Goal: Feedback & Contribution: Submit feedback/report problem

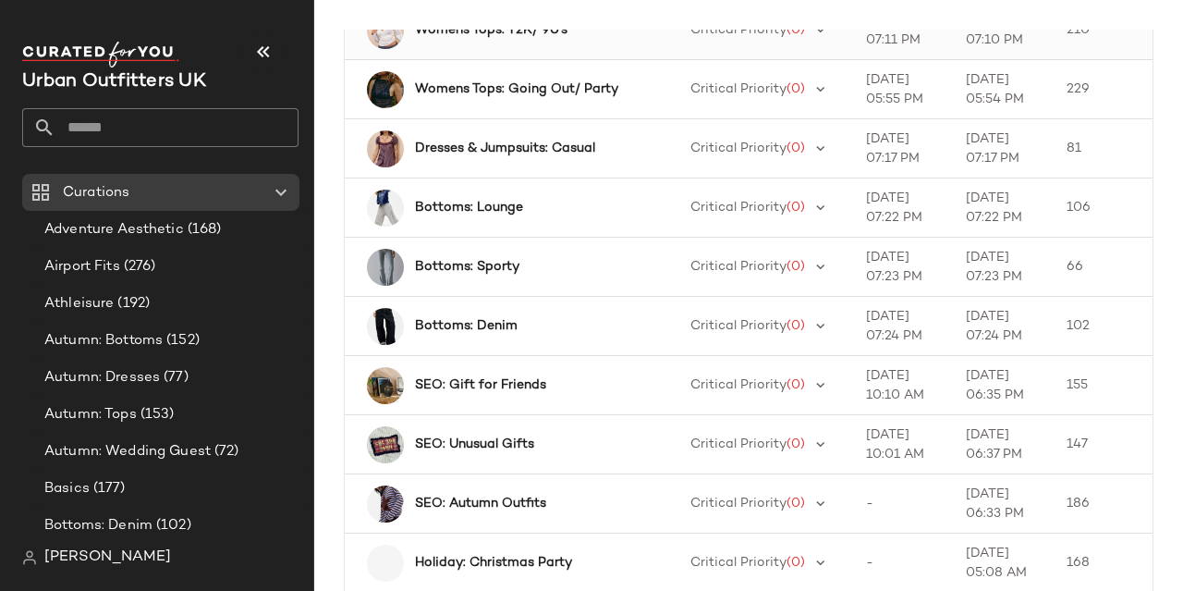
scroll to position [295, 0]
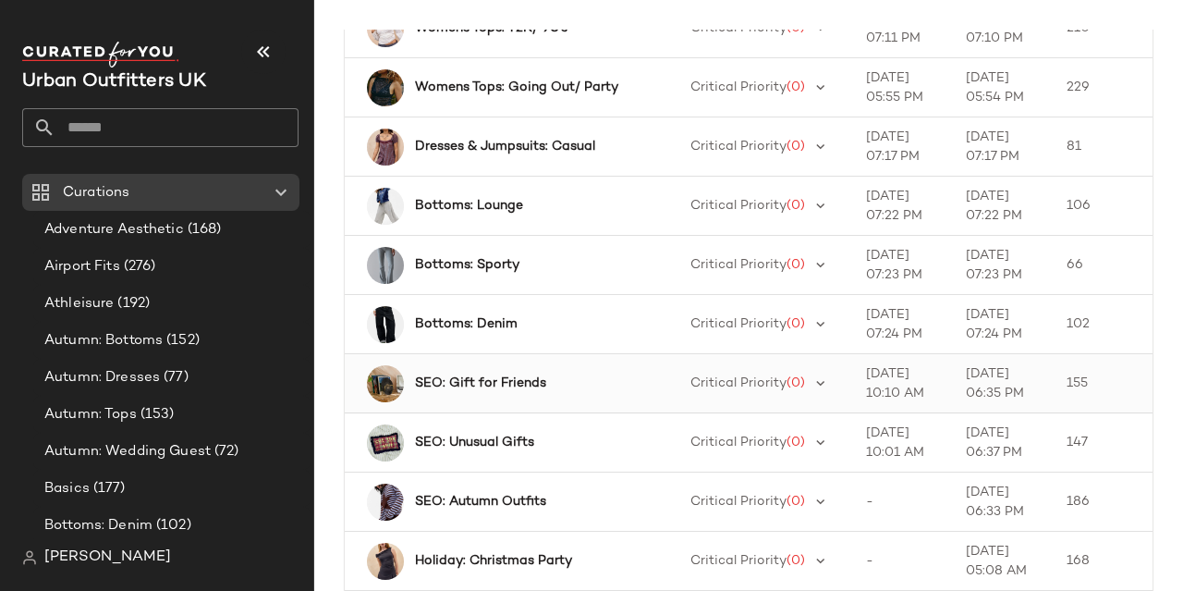
click at [514, 382] on b "SEO: Gift for Friends" at bounding box center [480, 382] width 131 height 19
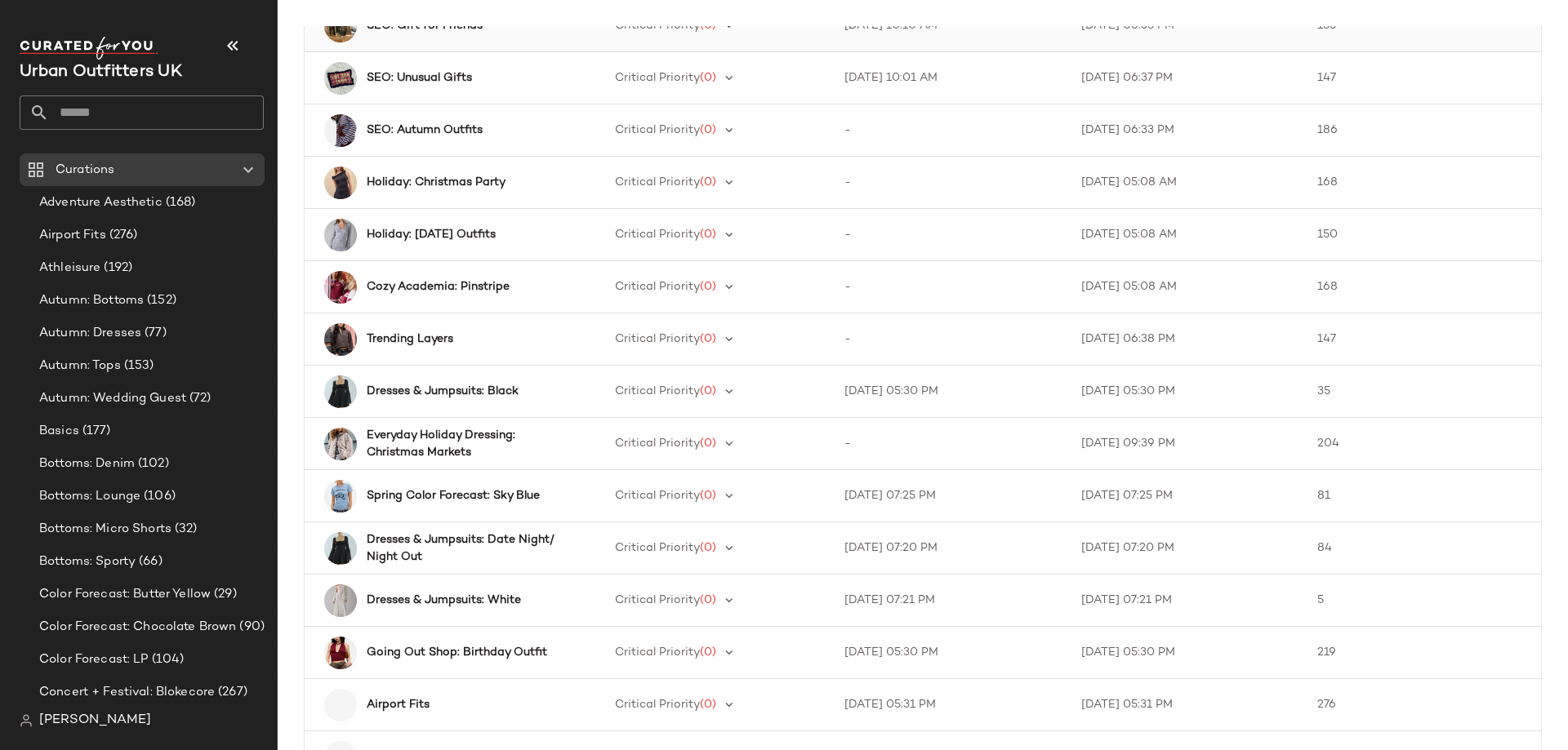
scroll to position [569, 0]
click at [492, 133] on div "SEO: Autumn Outfits" at bounding box center [469, 130] width 206 height 17
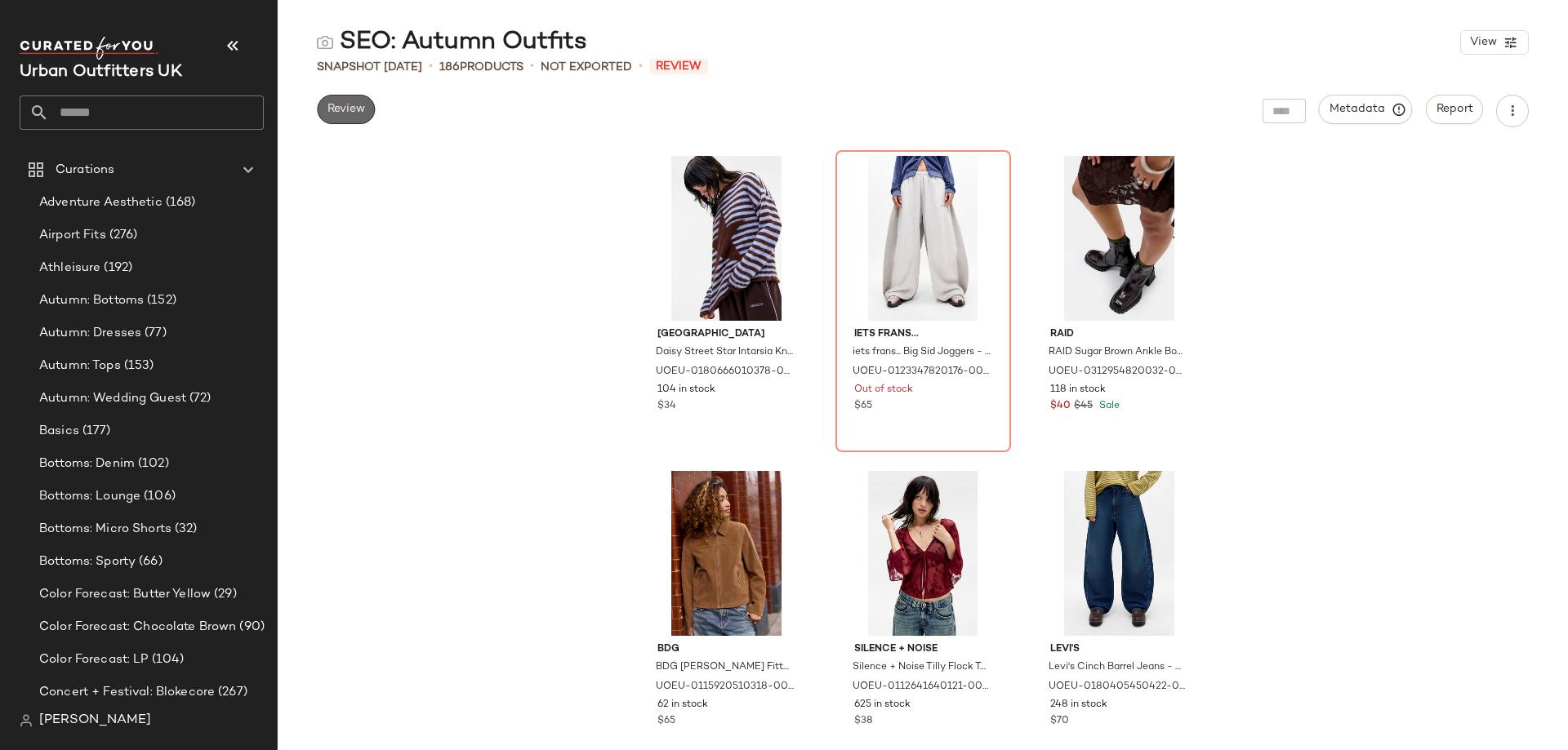
click at [350, 112] on span "Review" at bounding box center [346, 109] width 38 height 13
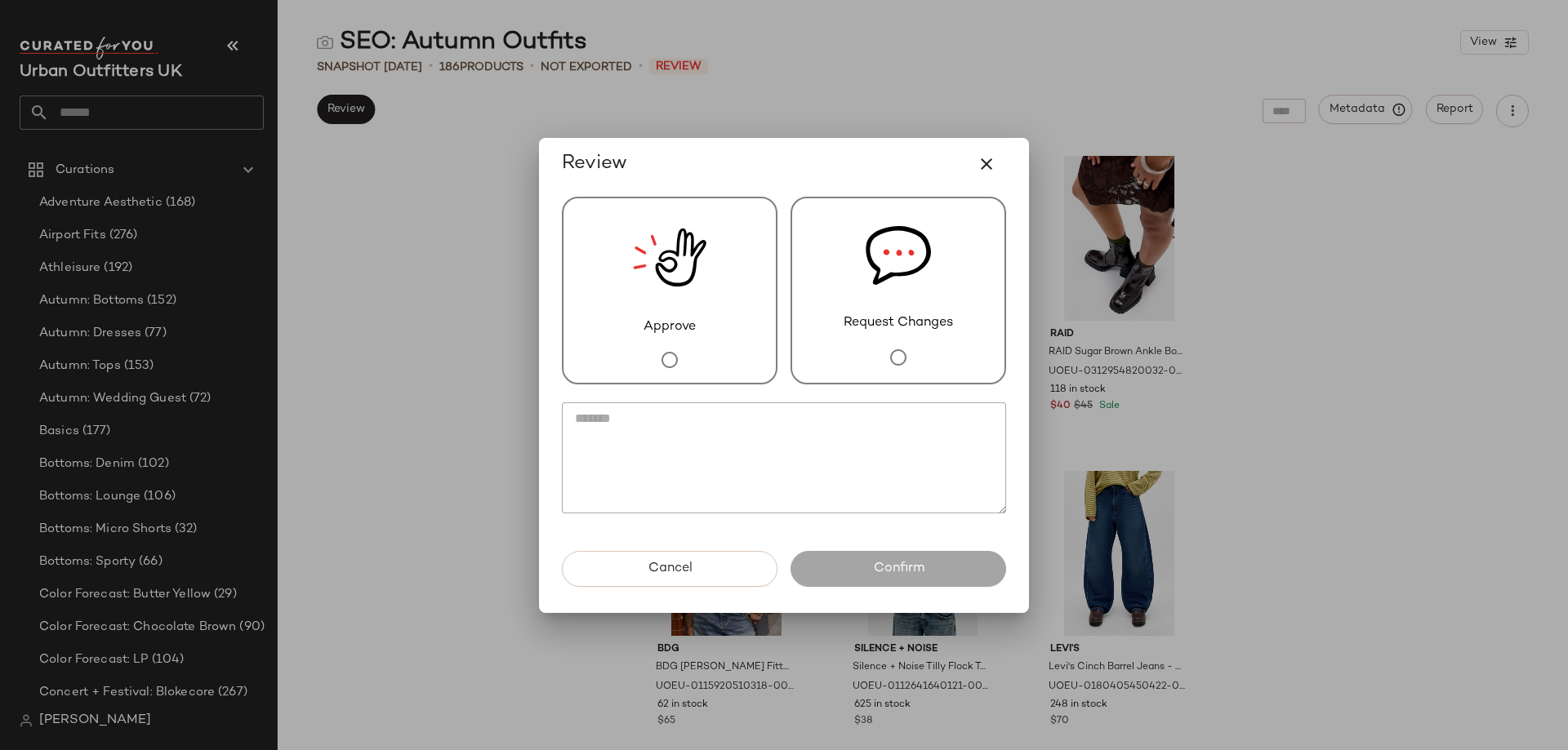
click at [694, 366] on div "Approve" at bounding box center [670, 291] width 216 height 188
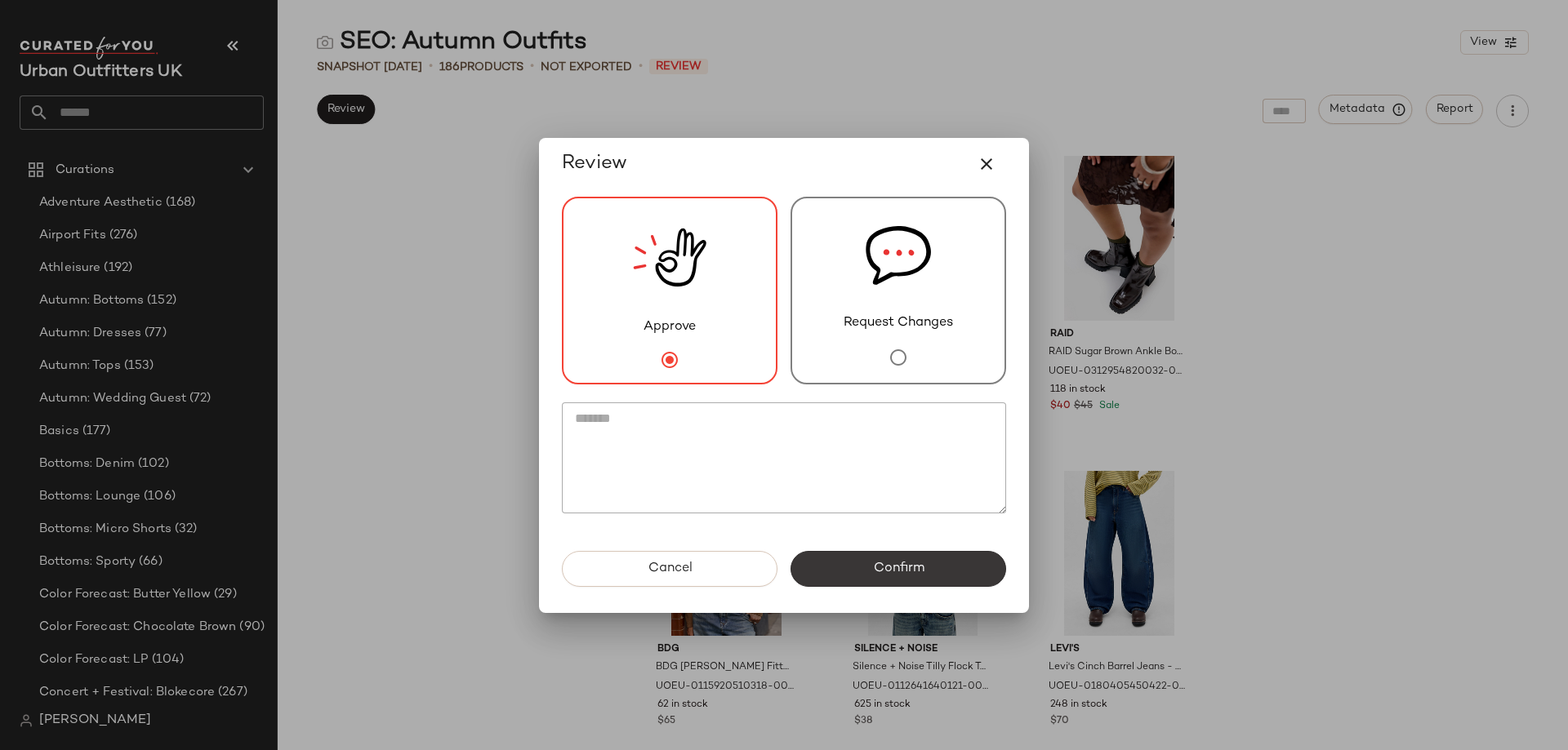
click at [873, 521] on button "Confirm" at bounding box center [899, 569] width 216 height 36
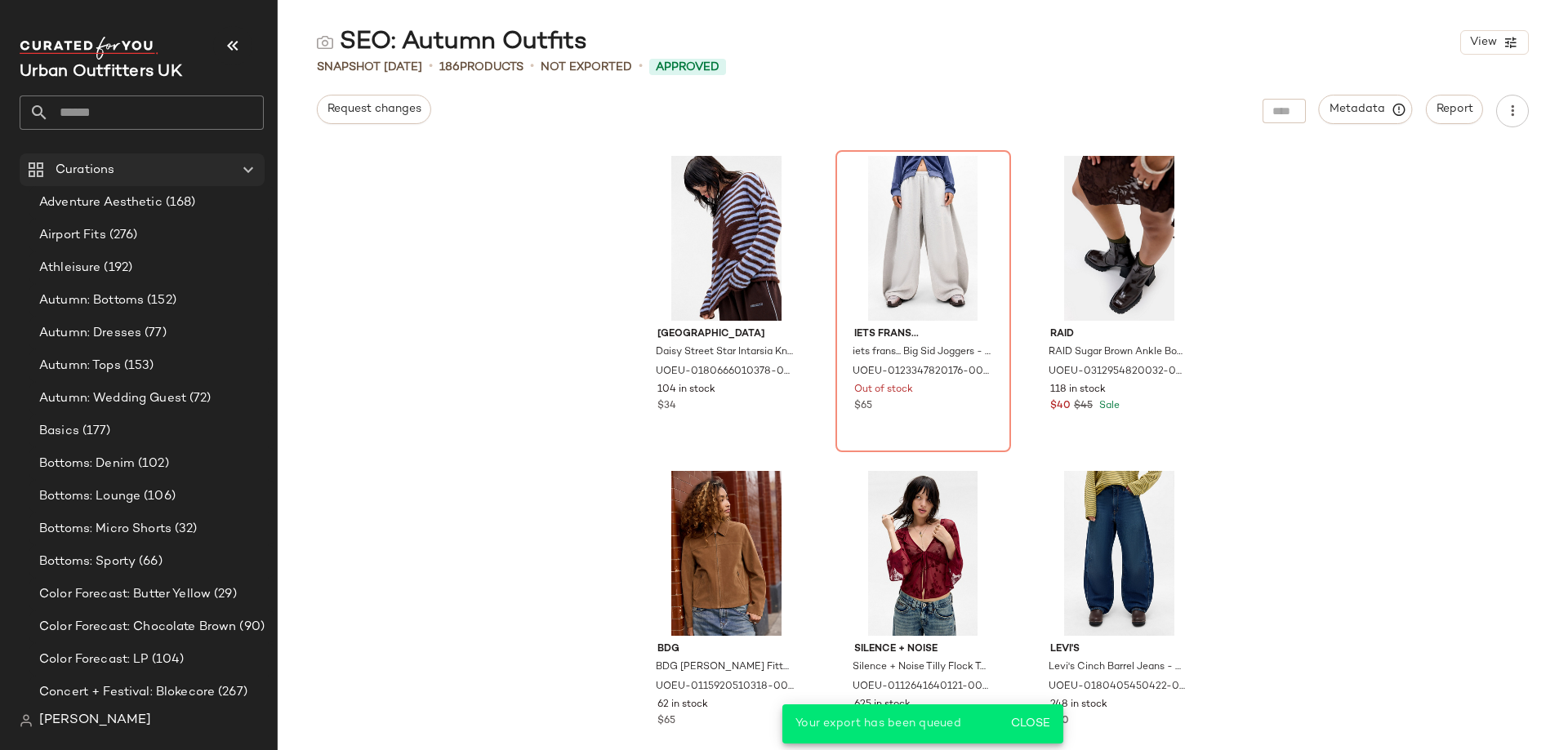
click at [93, 156] on Curations "Curations" at bounding box center [141, 170] width 245 height 33
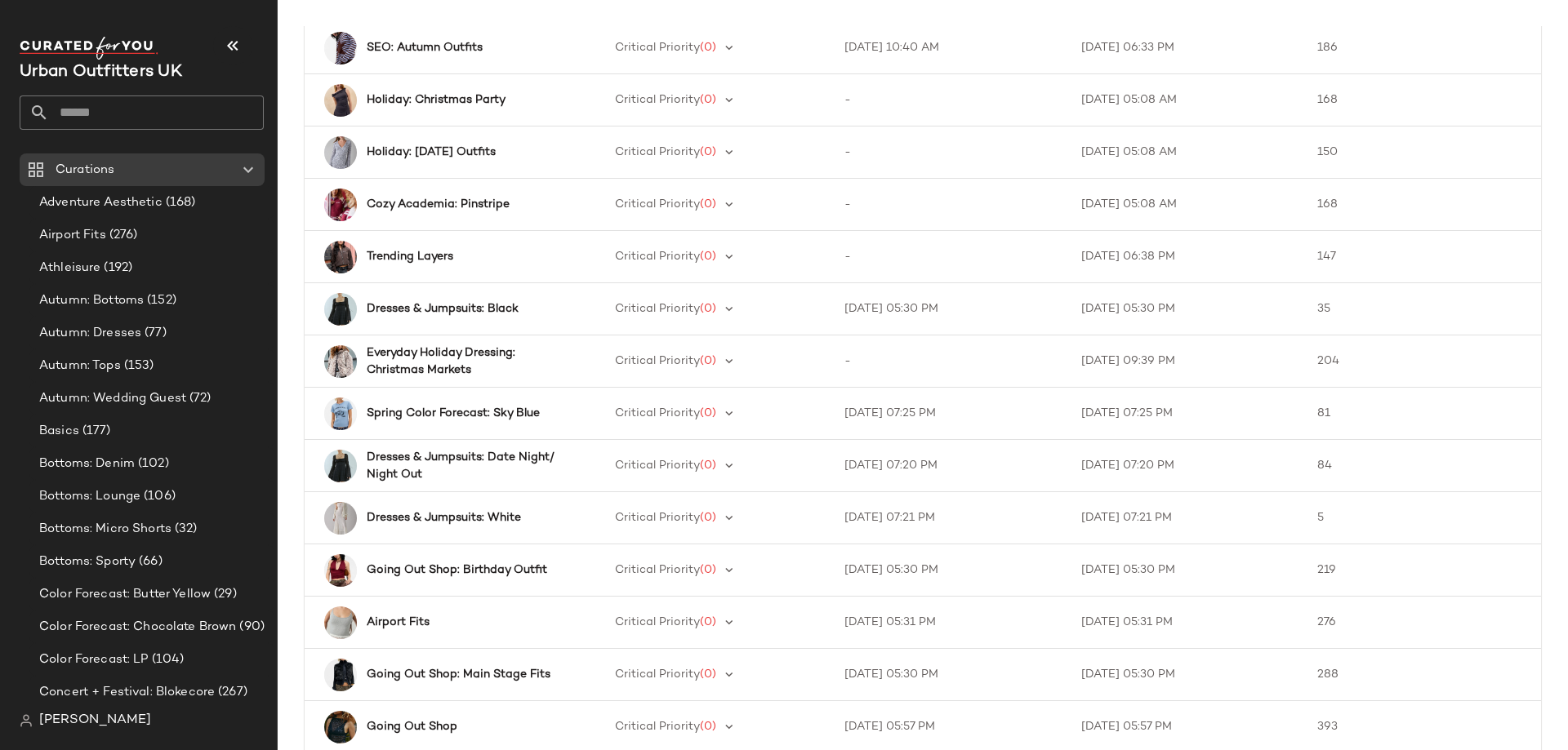
scroll to position [651, 0]
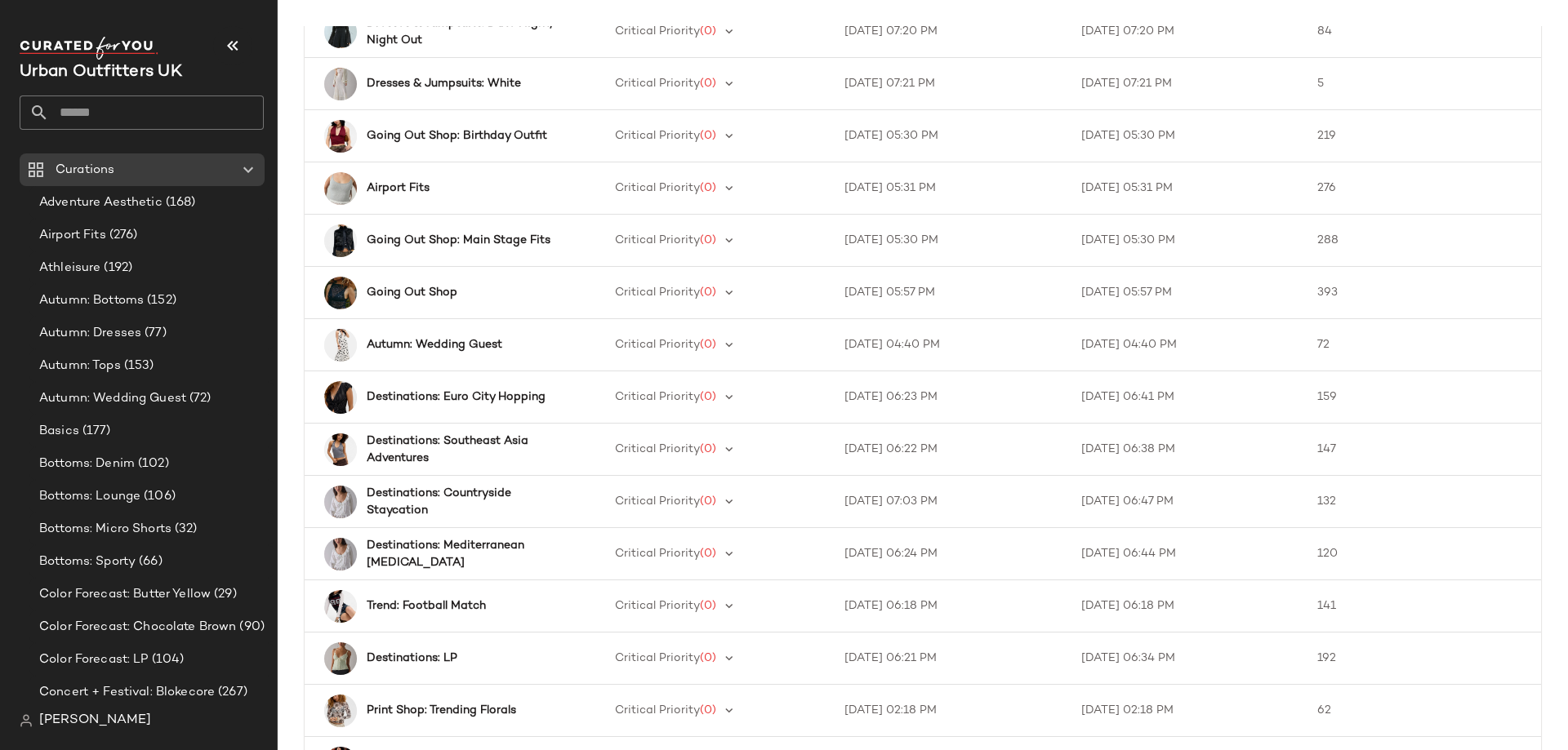
scroll to position [847, 0]
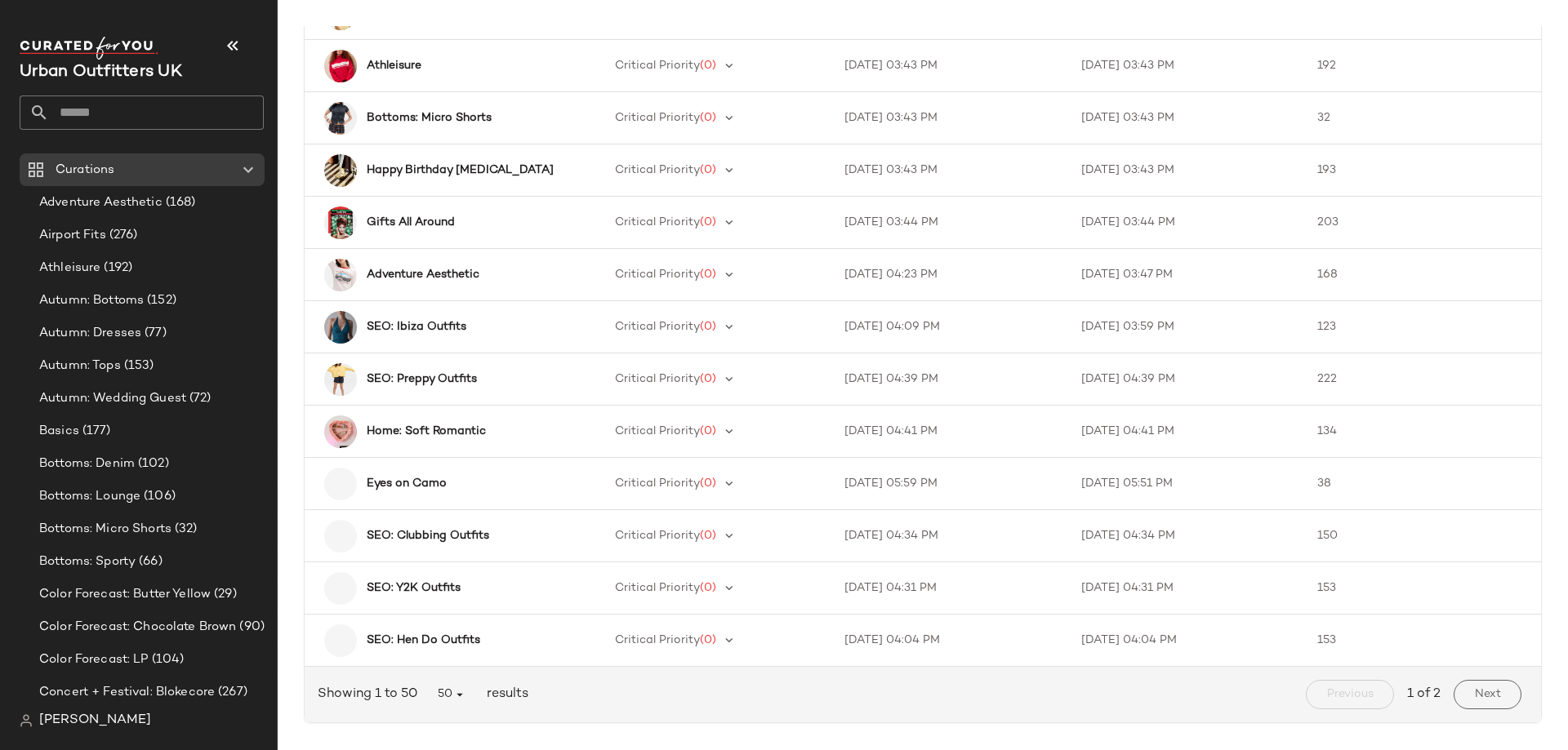
scroll to position [2161, 0]
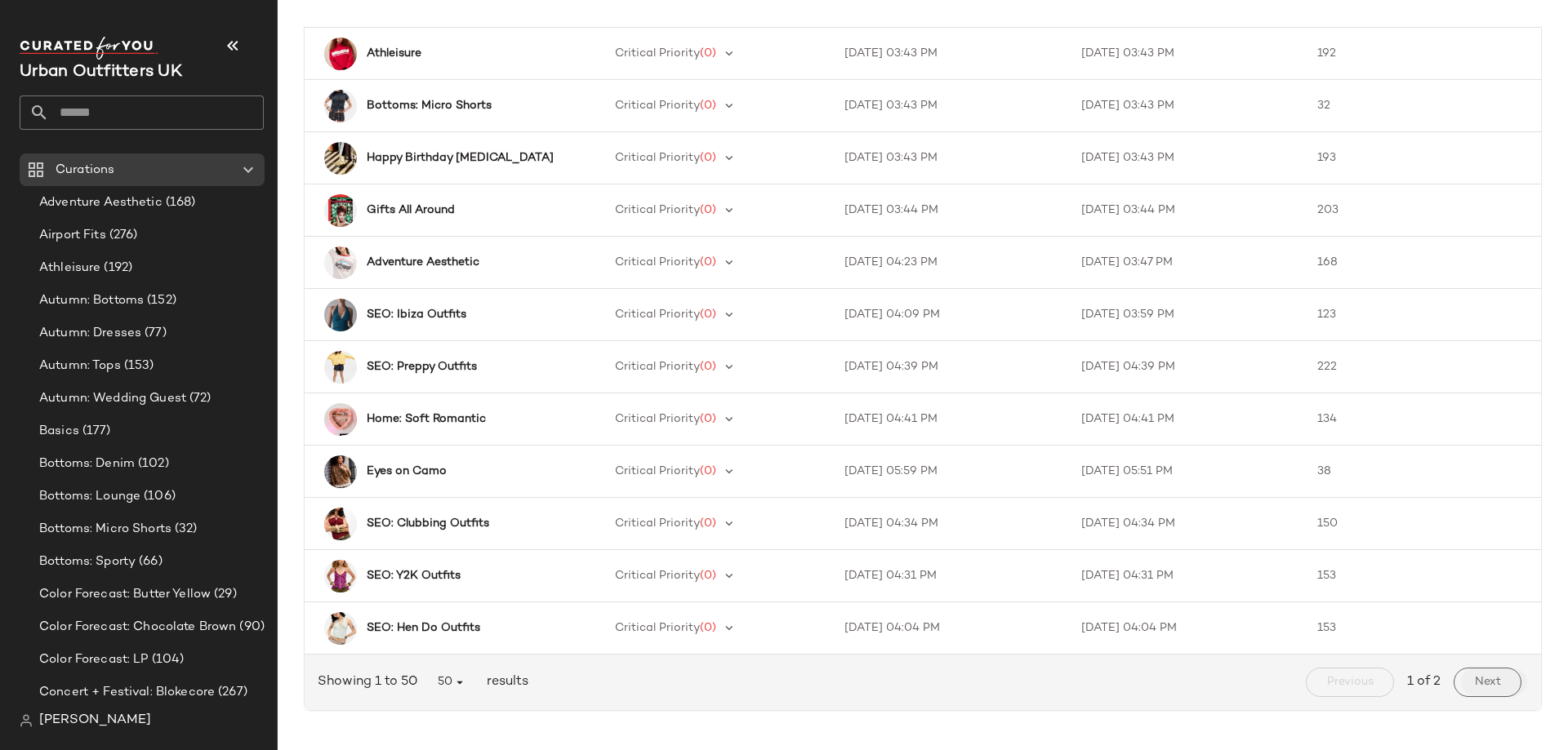
click at [1045, 521] on span "Next" at bounding box center [1488, 682] width 27 height 13
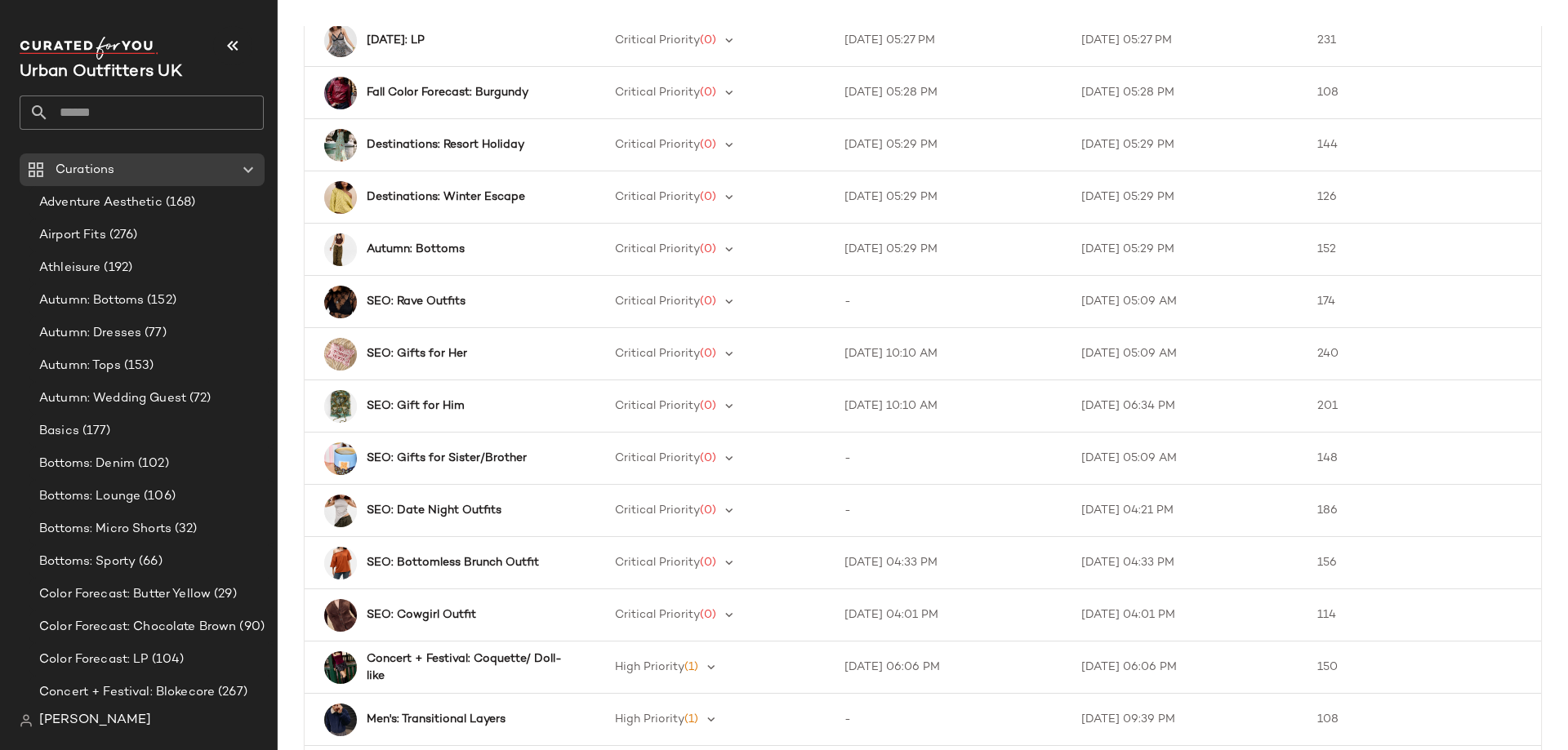
scroll to position [1018, 0]
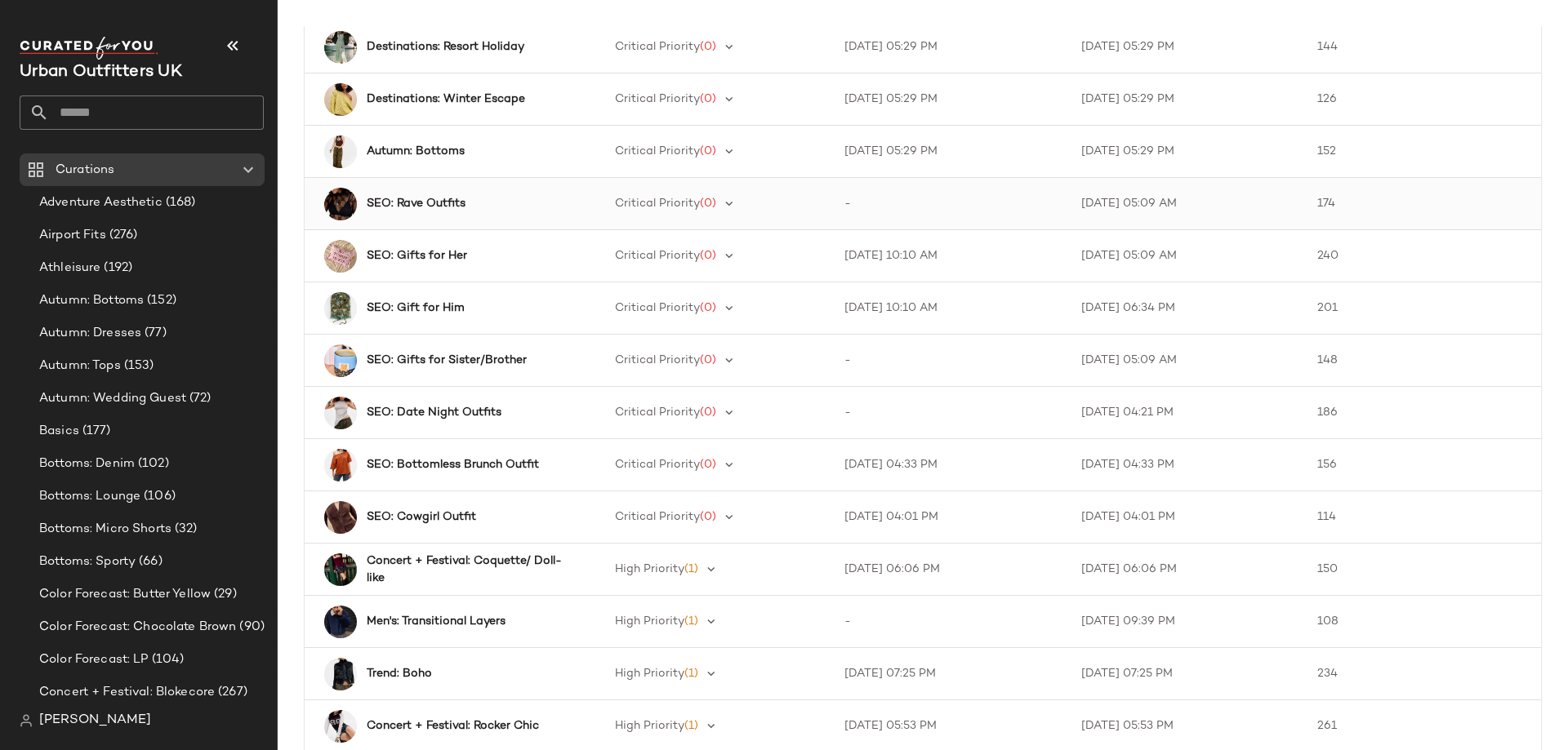
click at [477, 210] on div "SEO: Rave Outfits" at bounding box center [469, 203] width 206 height 17
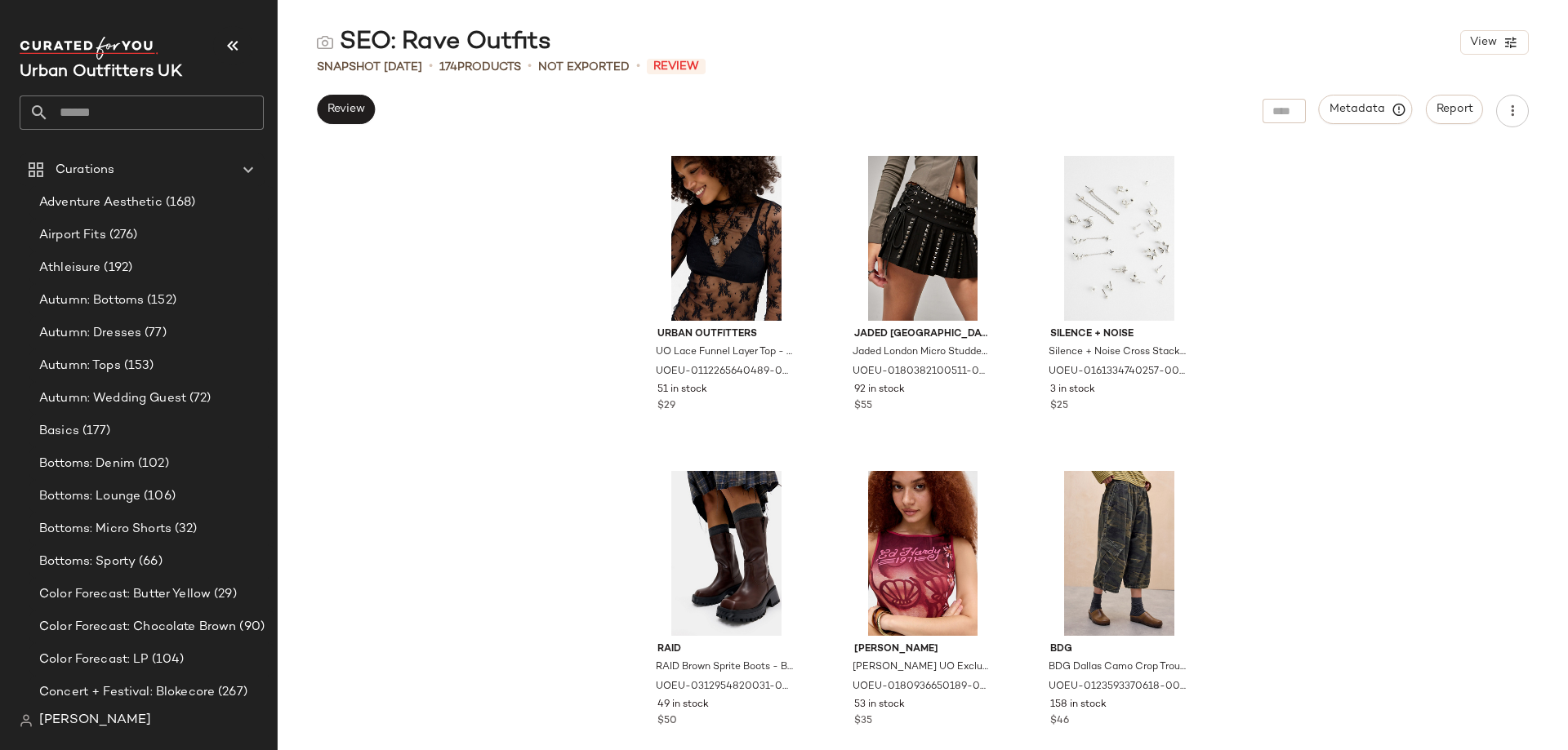
click at [477, 210] on div "Urban Outfitters UO Lace Funnel Layer Top - Black XL at Urban Outfitters UOEU-0…" at bounding box center [923, 448] width 1290 height 603
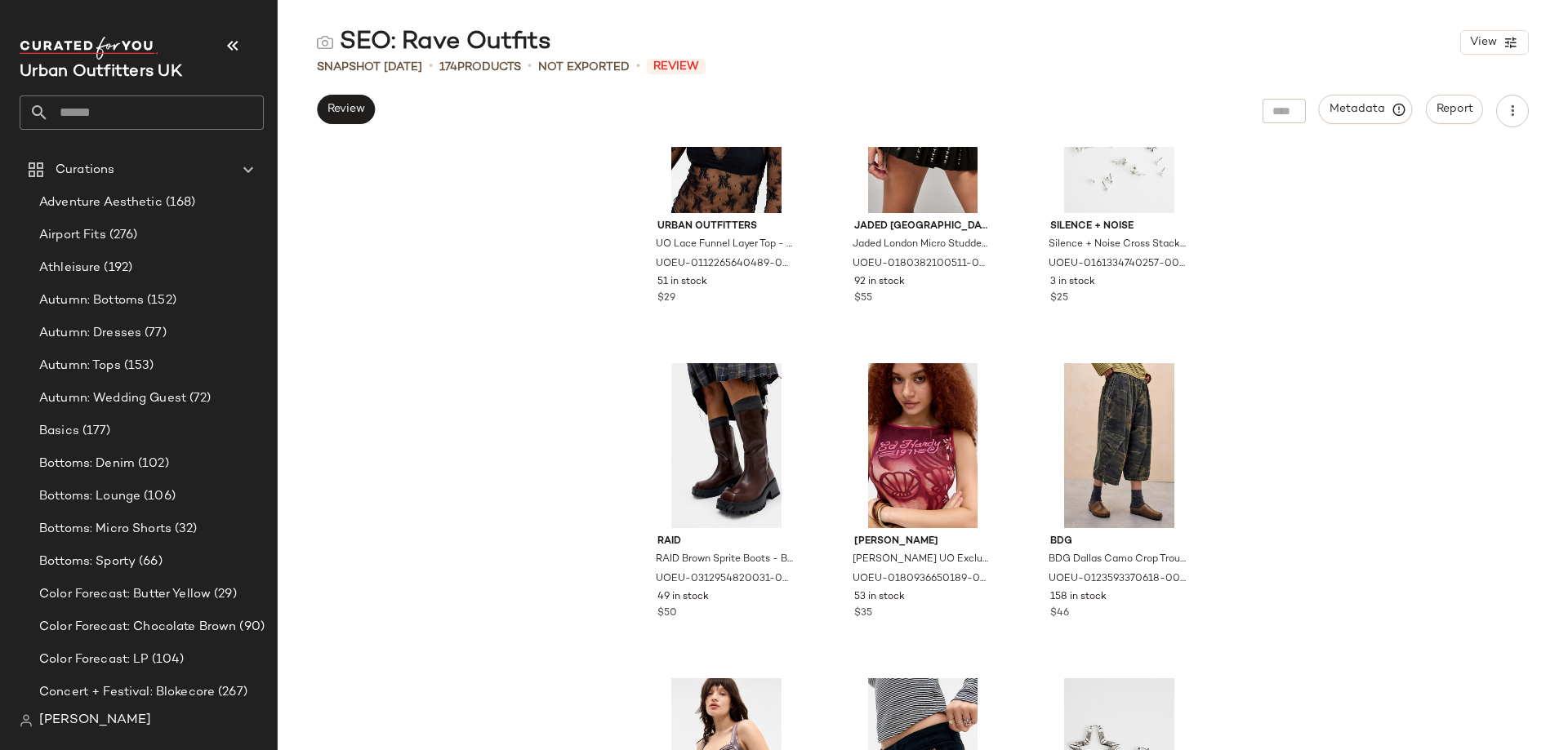
scroll to position [109, 0]
click at [328, 103] on span "Review" at bounding box center [346, 109] width 38 height 13
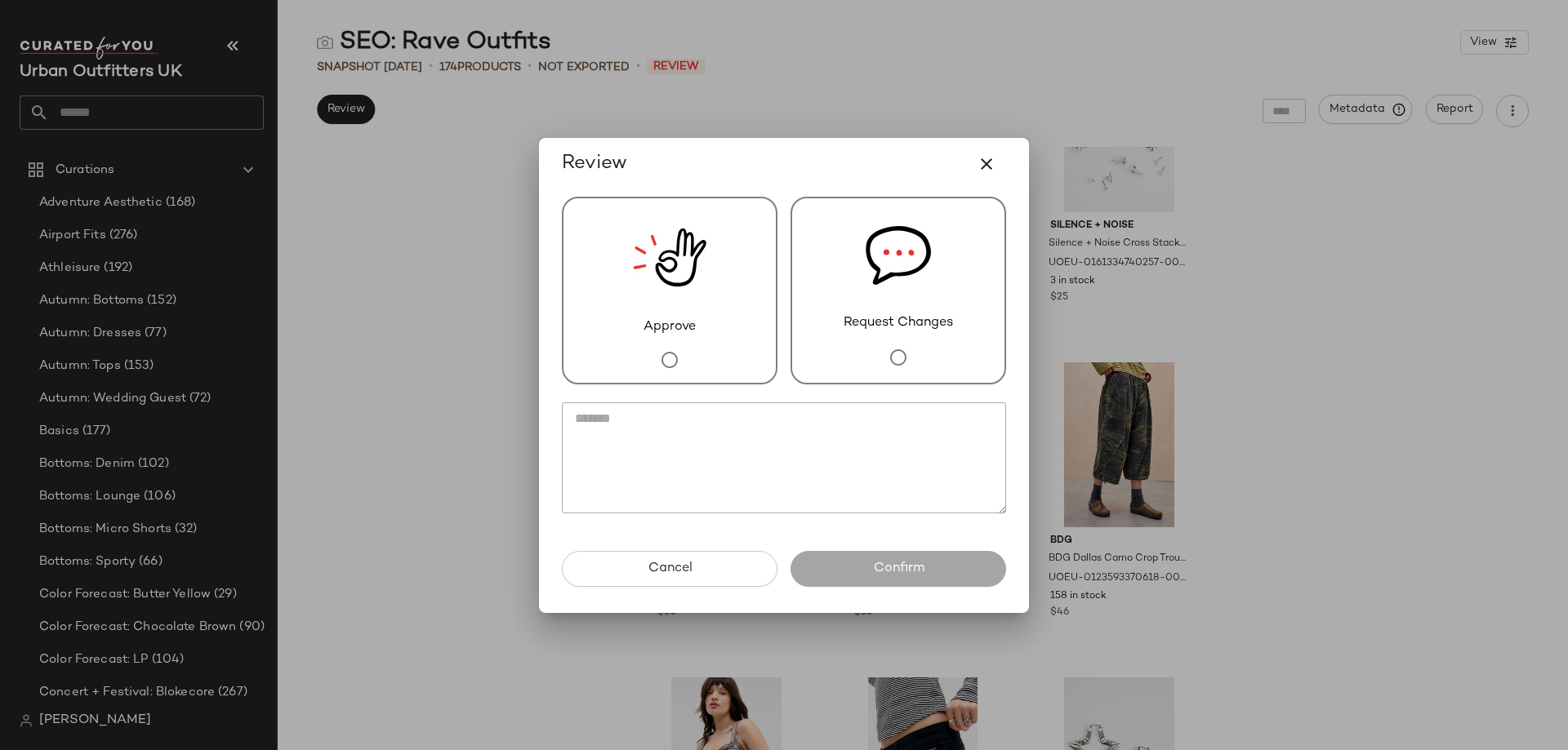
click at [614, 322] on div "Approve" at bounding box center [670, 291] width 216 height 188
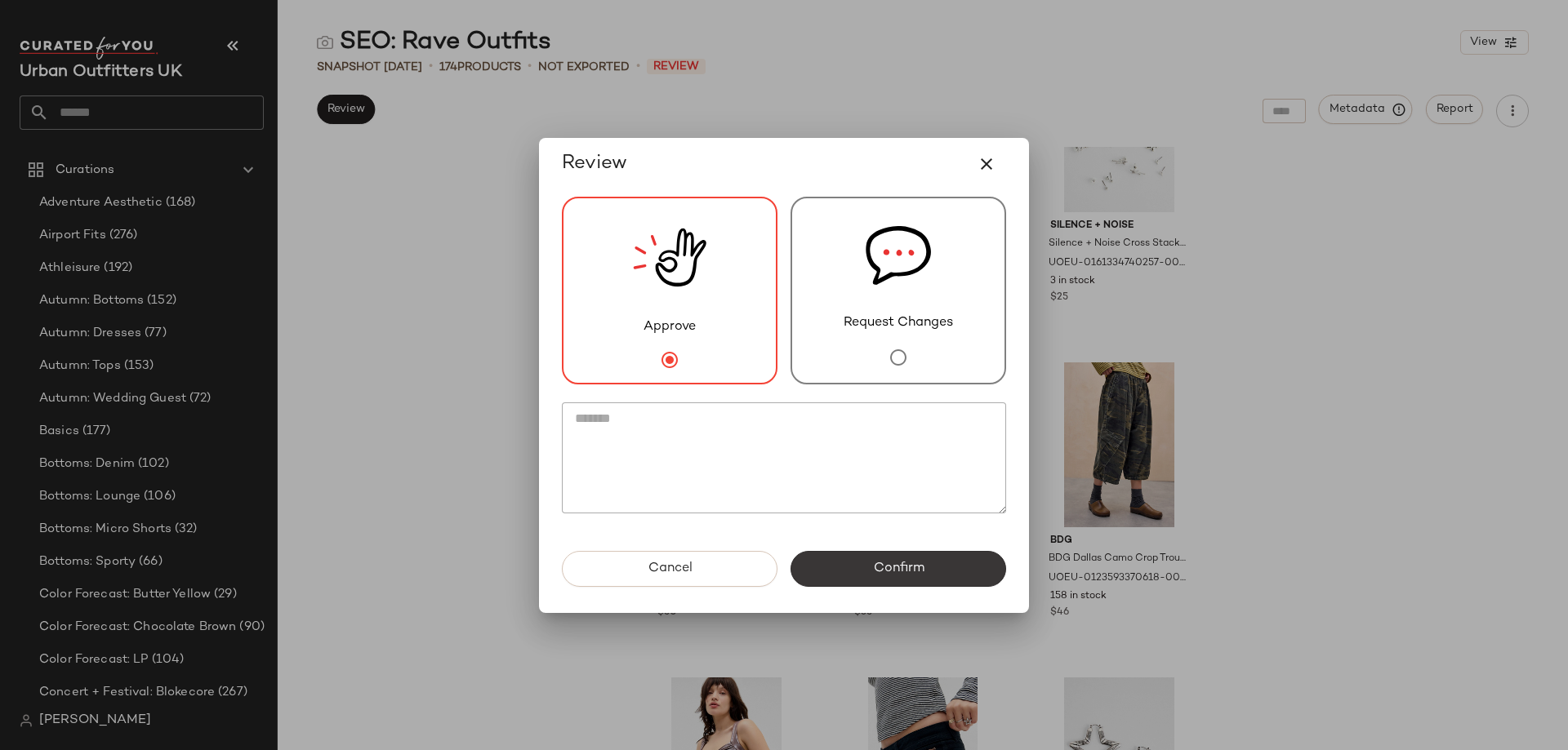
click at [871, 521] on button "Confirm" at bounding box center [899, 569] width 216 height 36
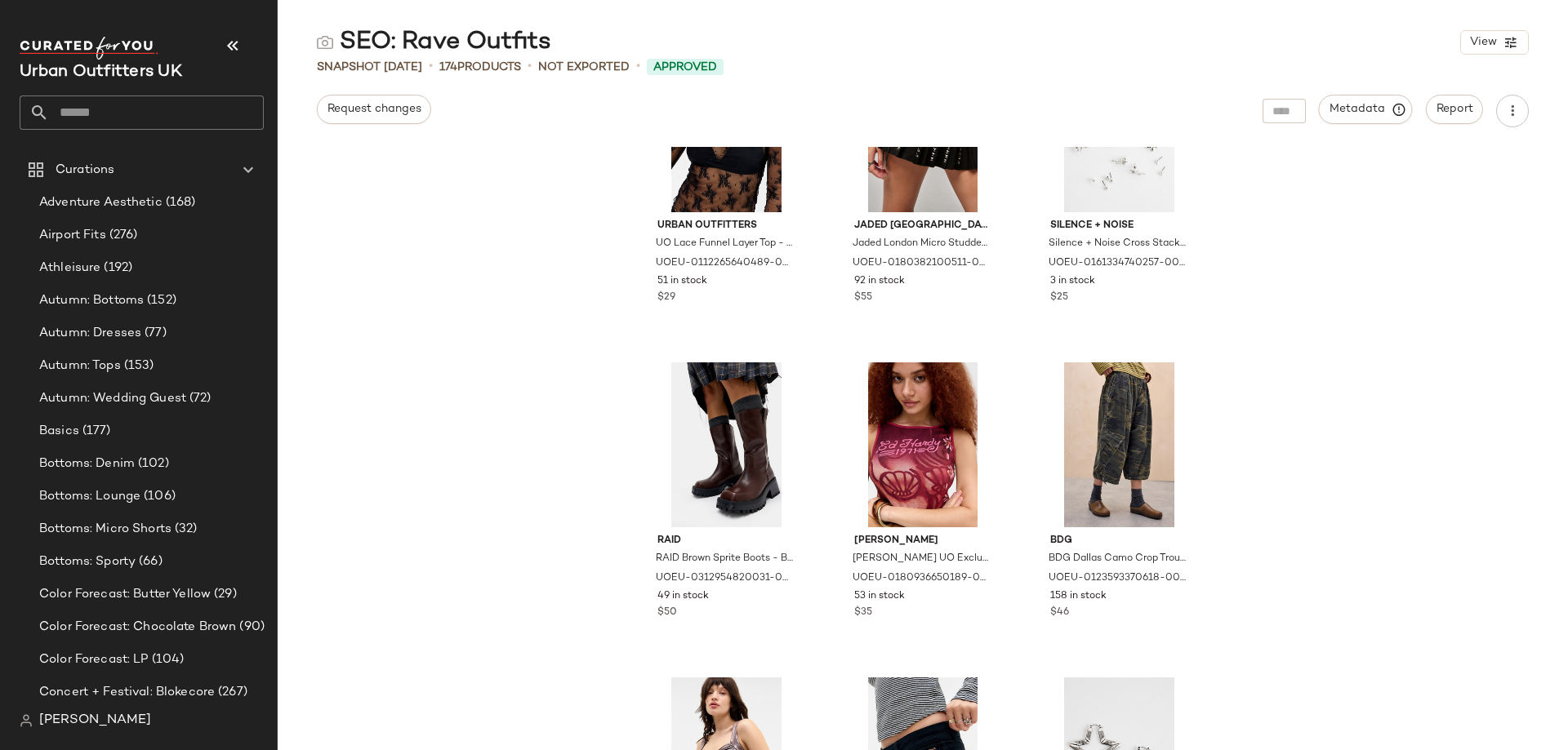
click at [303, 314] on div "Urban Outfitters UO Lace Funnel Layer Top - Black XL at Urban Outfitters UOEU-0…" at bounding box center [923, 448] width 1290 height 603
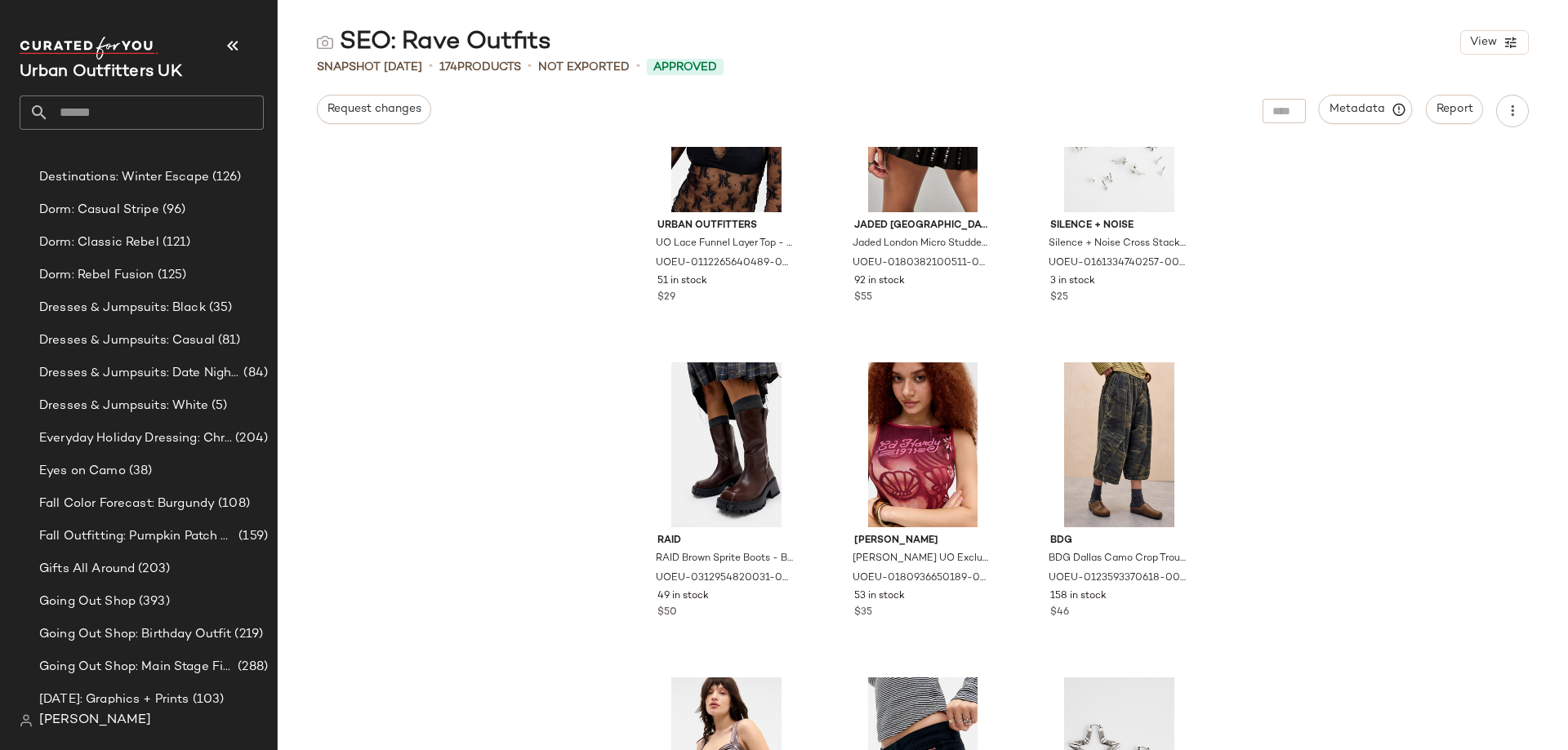
scroll to position [963, 0]
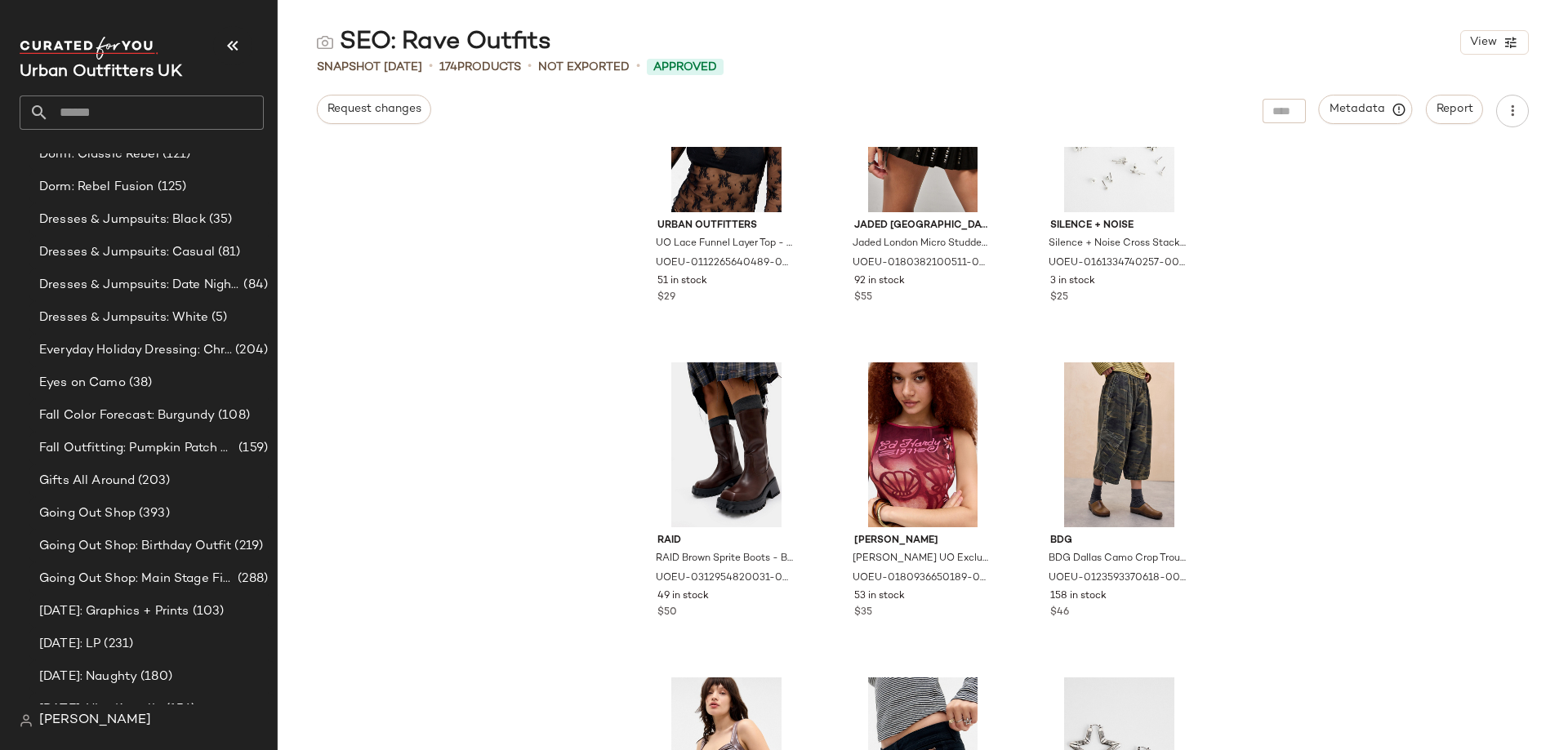
click at [65, 52] on img at bounding box center [88, 49] width 139 height 23
click at [69, 42] on img at bounding box center [88, 49] width 139 height 23
click at [117, 74] on span "Urban Outfitters UK" at bounding box center [101, 72] width 163 height 17
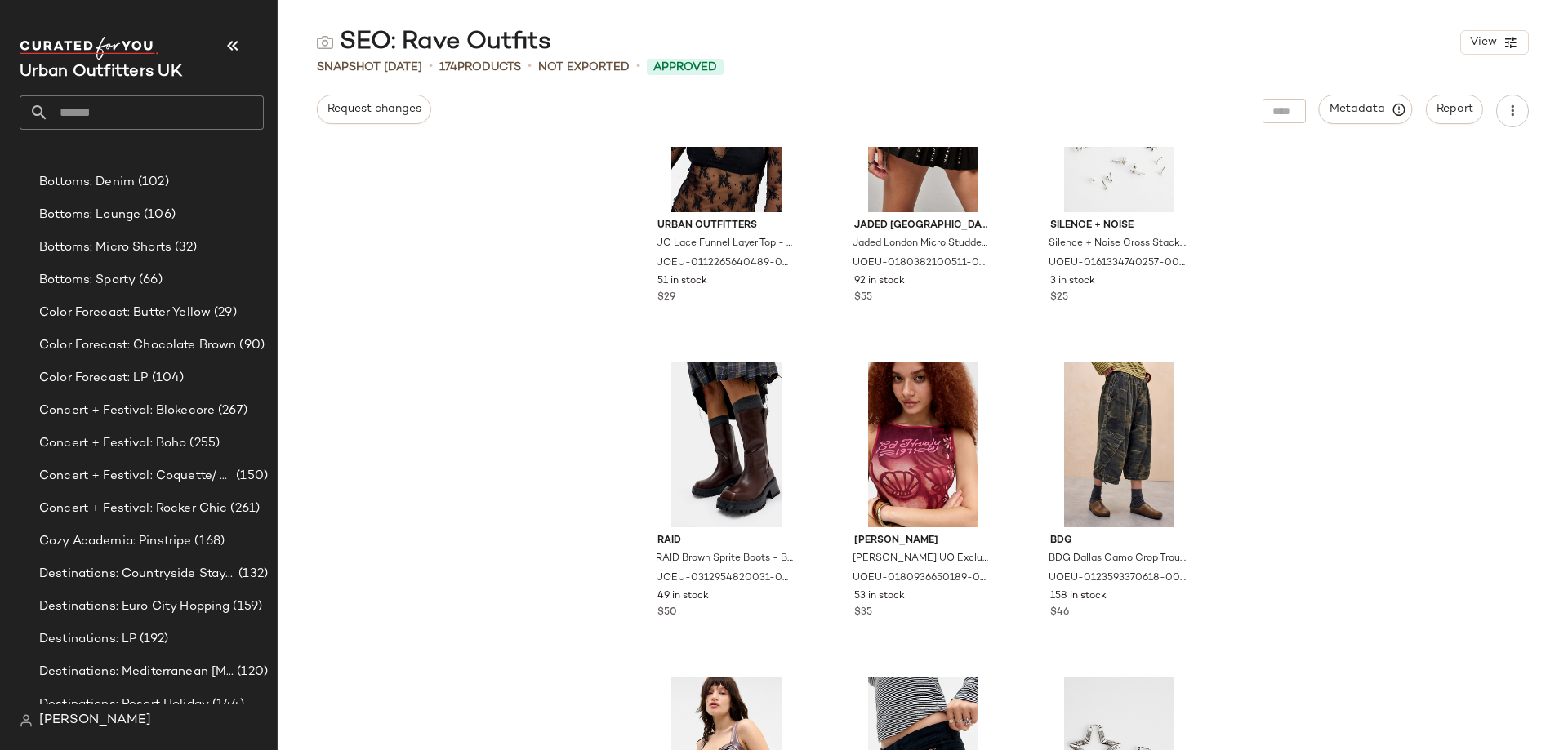
scroll to position [0, 0]
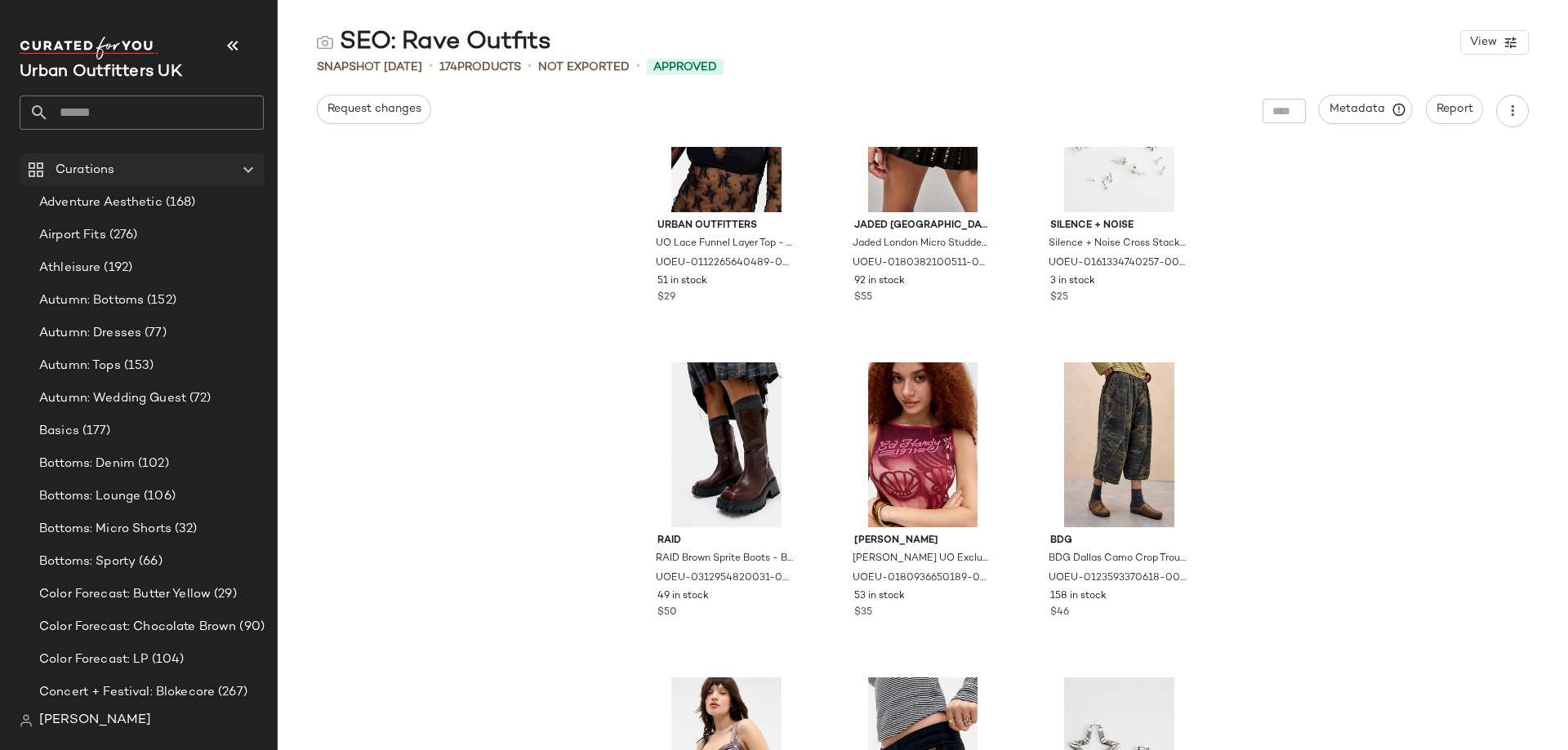
click at [87, 176] on span "Curations" at bounding box center [85, 170] width 59 height 19
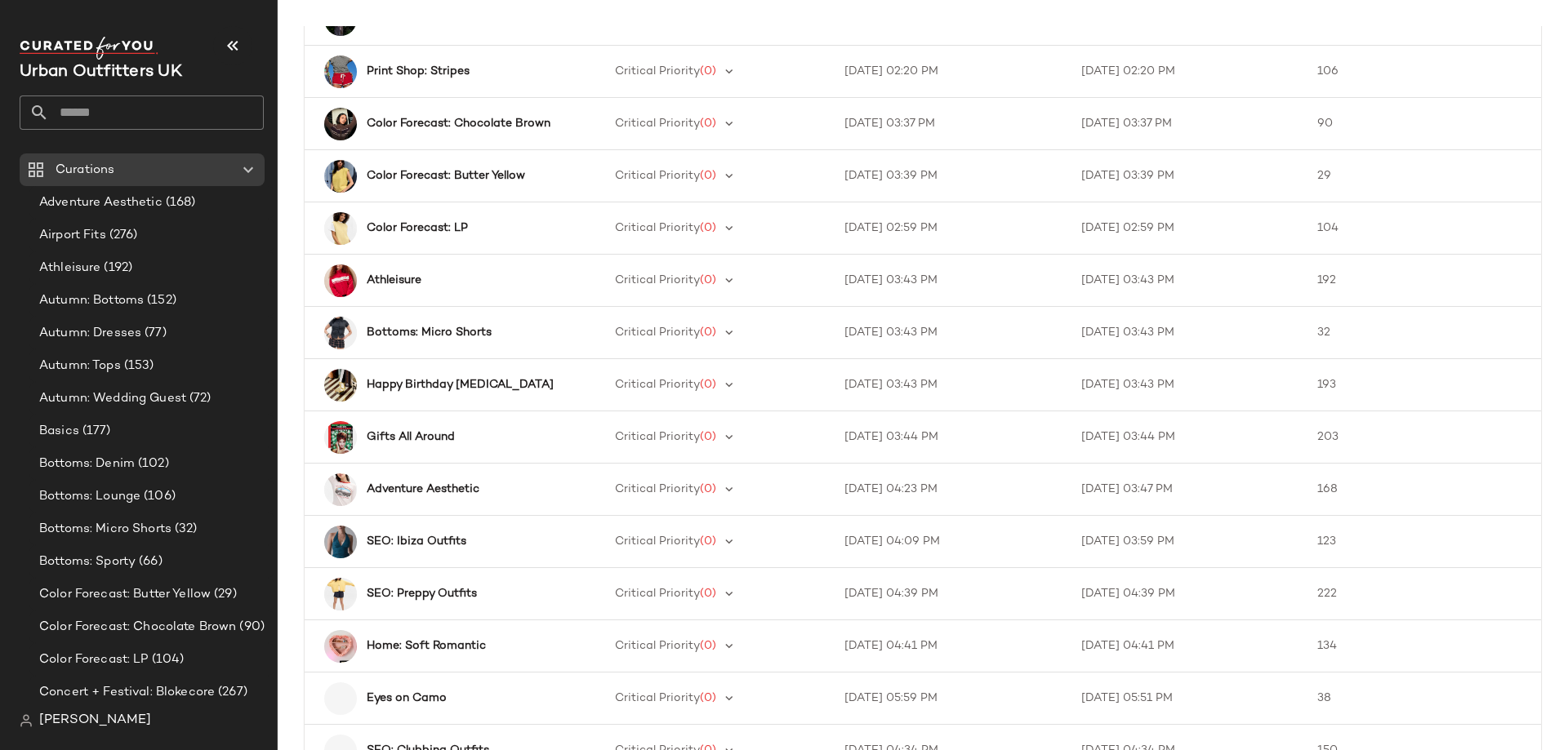
scroll to position [2161, 0]
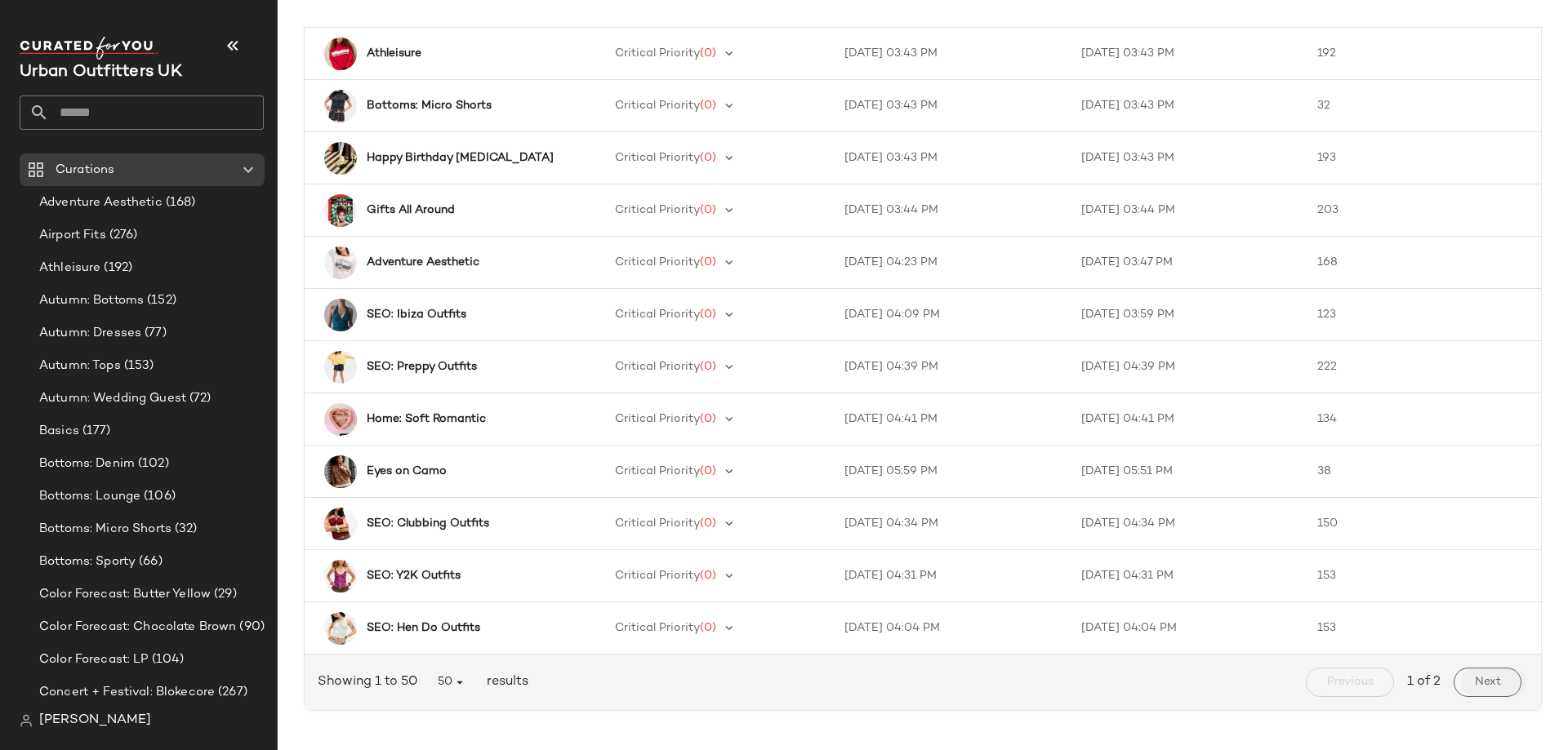
click at [1045, 521] on button "Next" at bounding box center [1488, 682] width 68 height 29
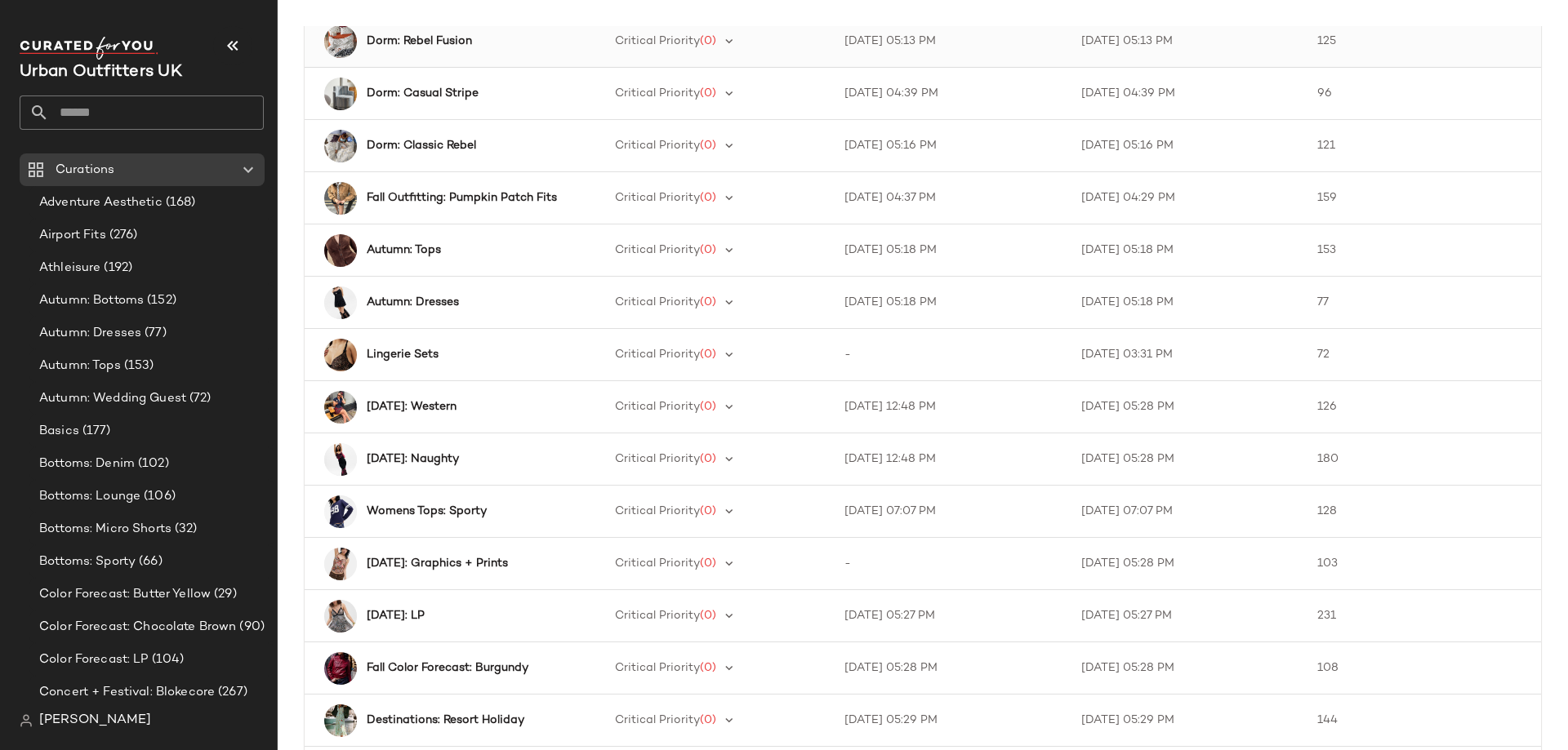
scroll to position [345, 0]
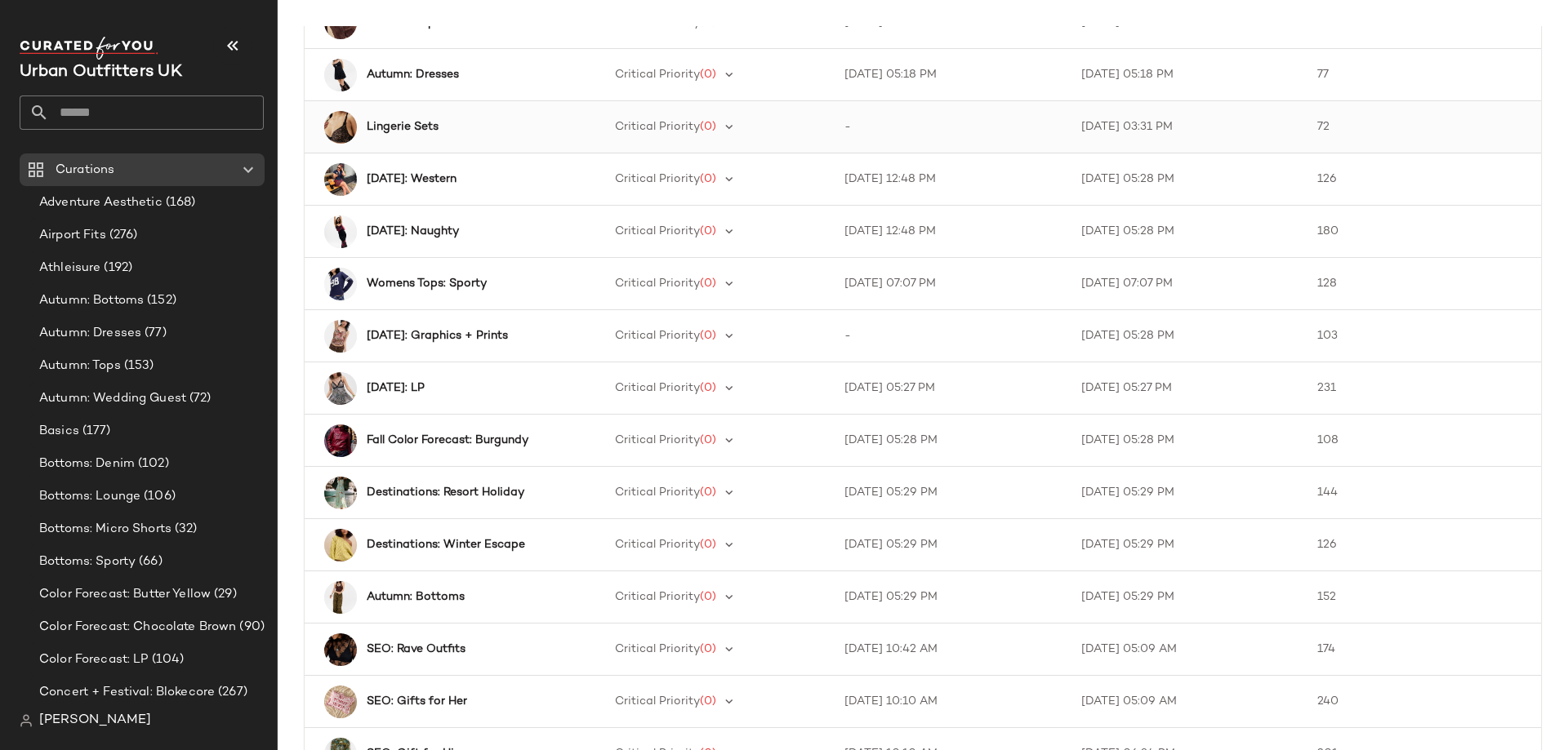
scroll to position [576, 0]
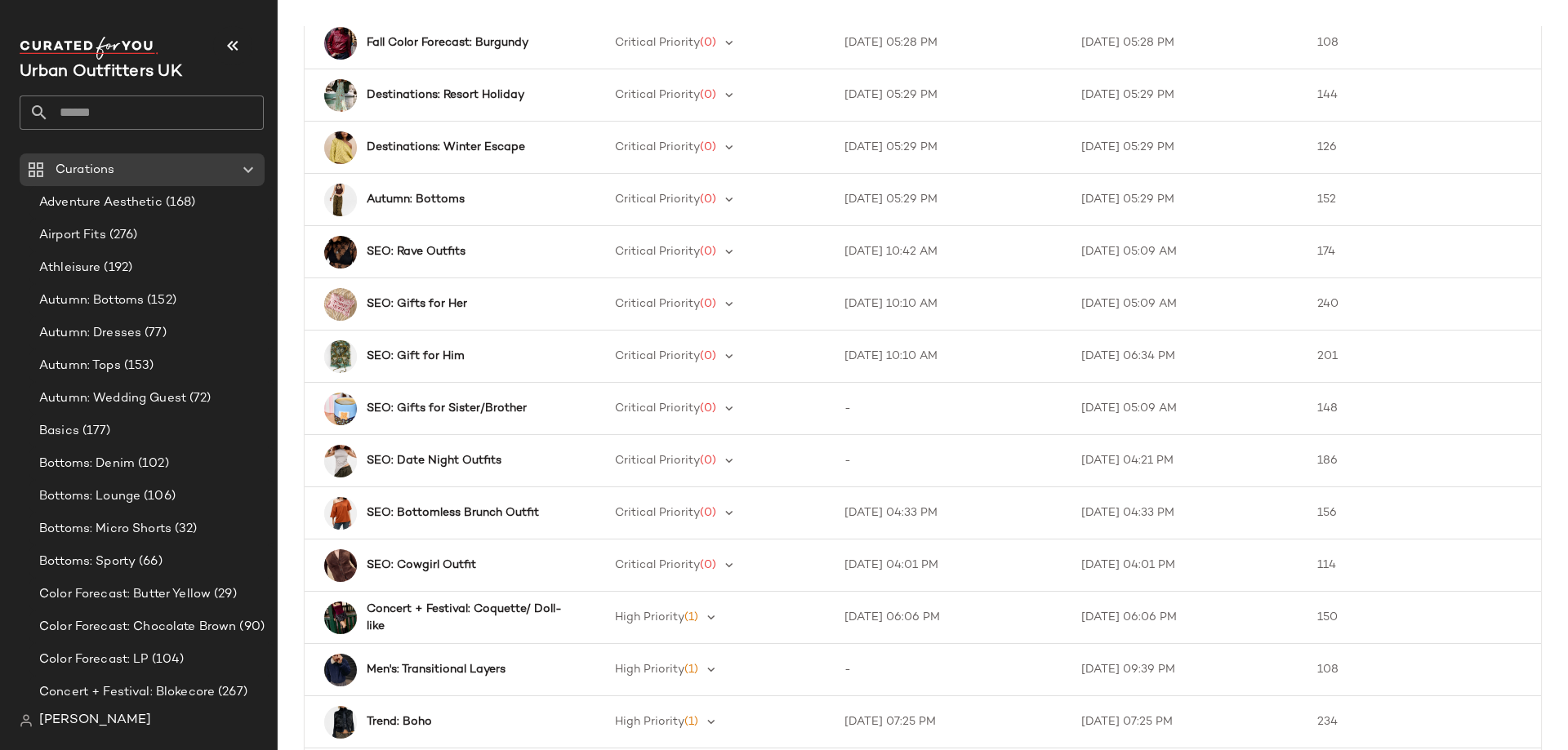
scroll to position [971, 0]
click at [449, 417] on div "SEO: Gifts for Sister/Brother" at bounding box center [452, 408] width 262 height 33
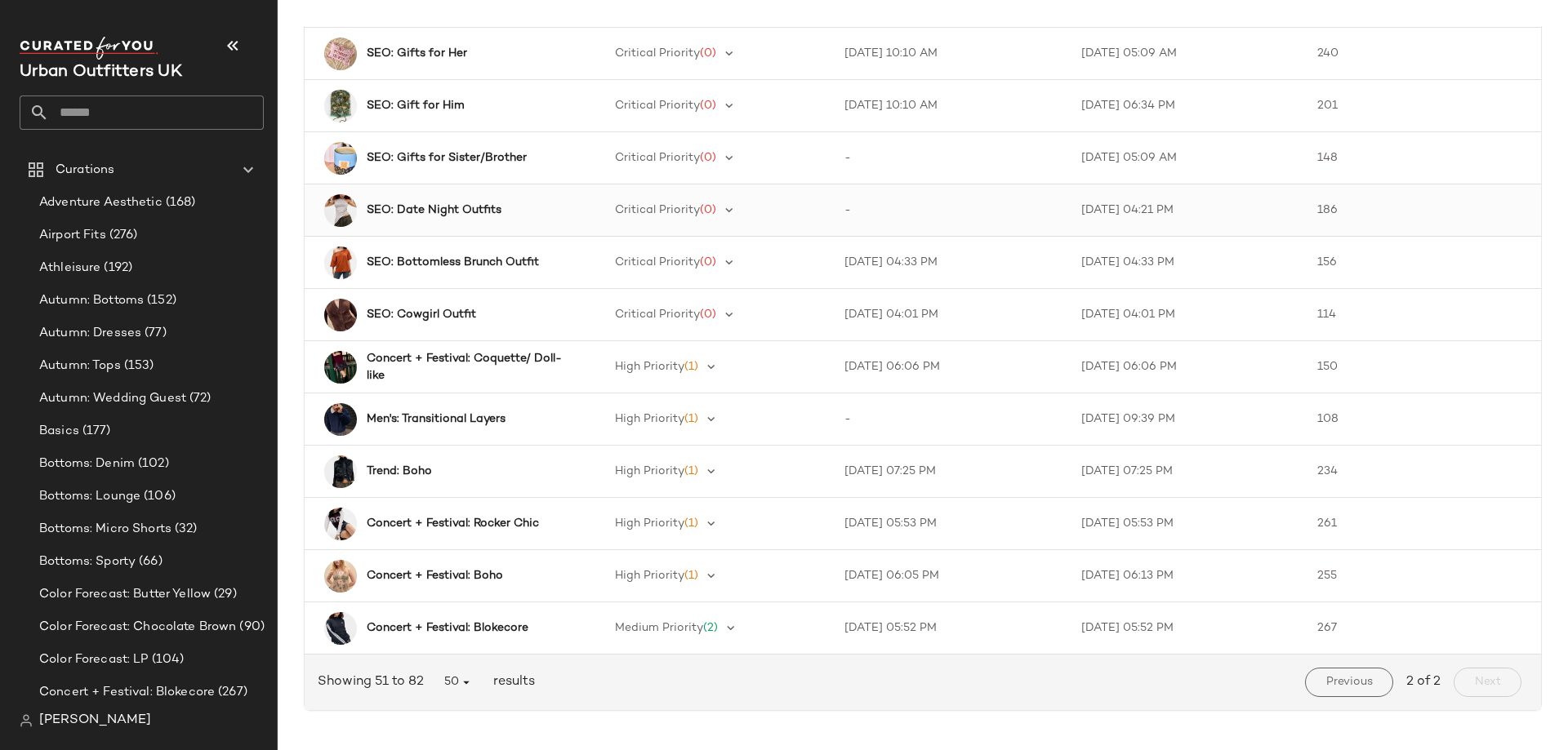
click at [362, 194] on div "SEO: Date Night Outfits" at bounding box center [452, 210] width 262 height 33
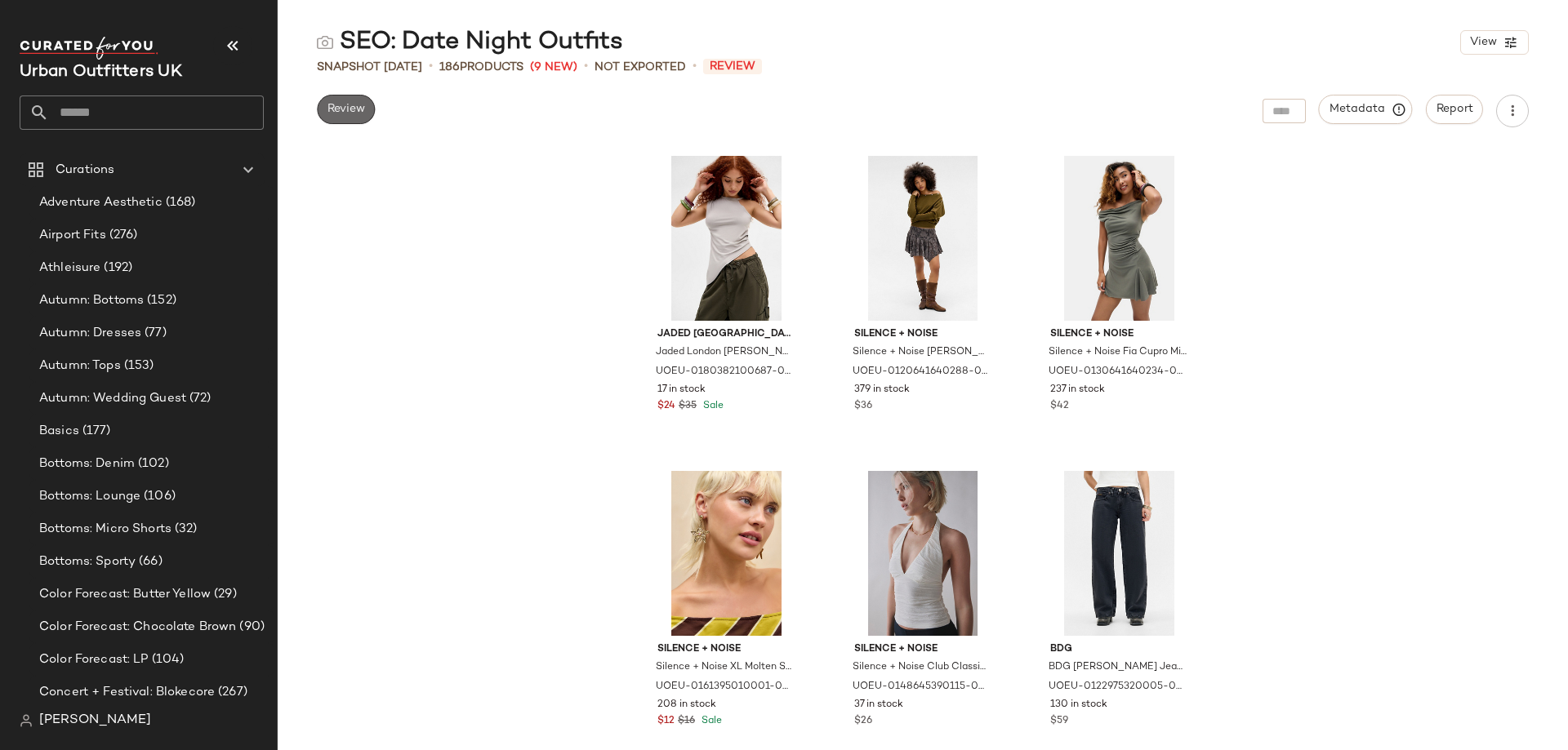
click at [346, 109] on span "Review" at bounding box center [346, 109] width 38 height 13
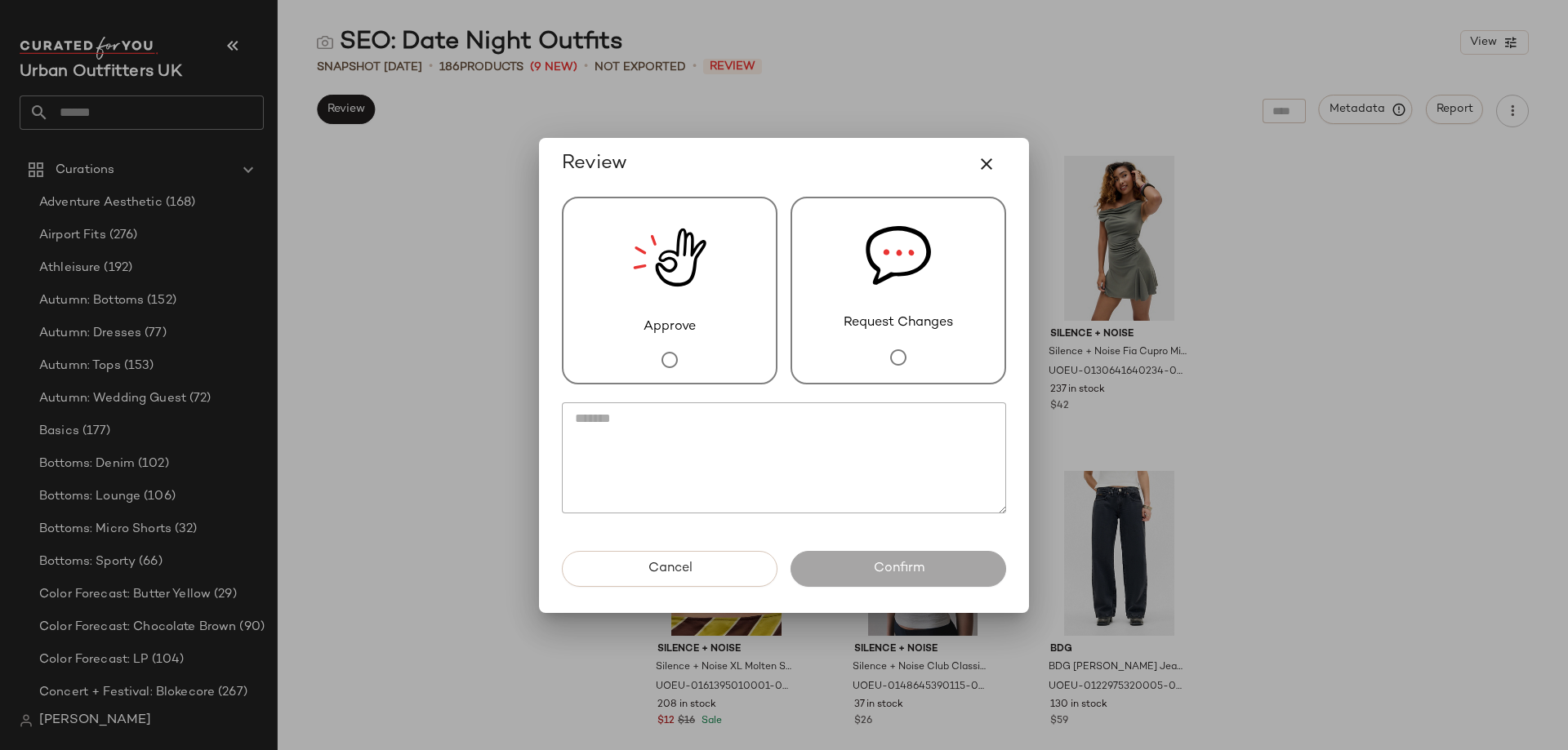
click at [850, 292] on div "Request Changes" at bounding box center [899, 291] width 216 height 188
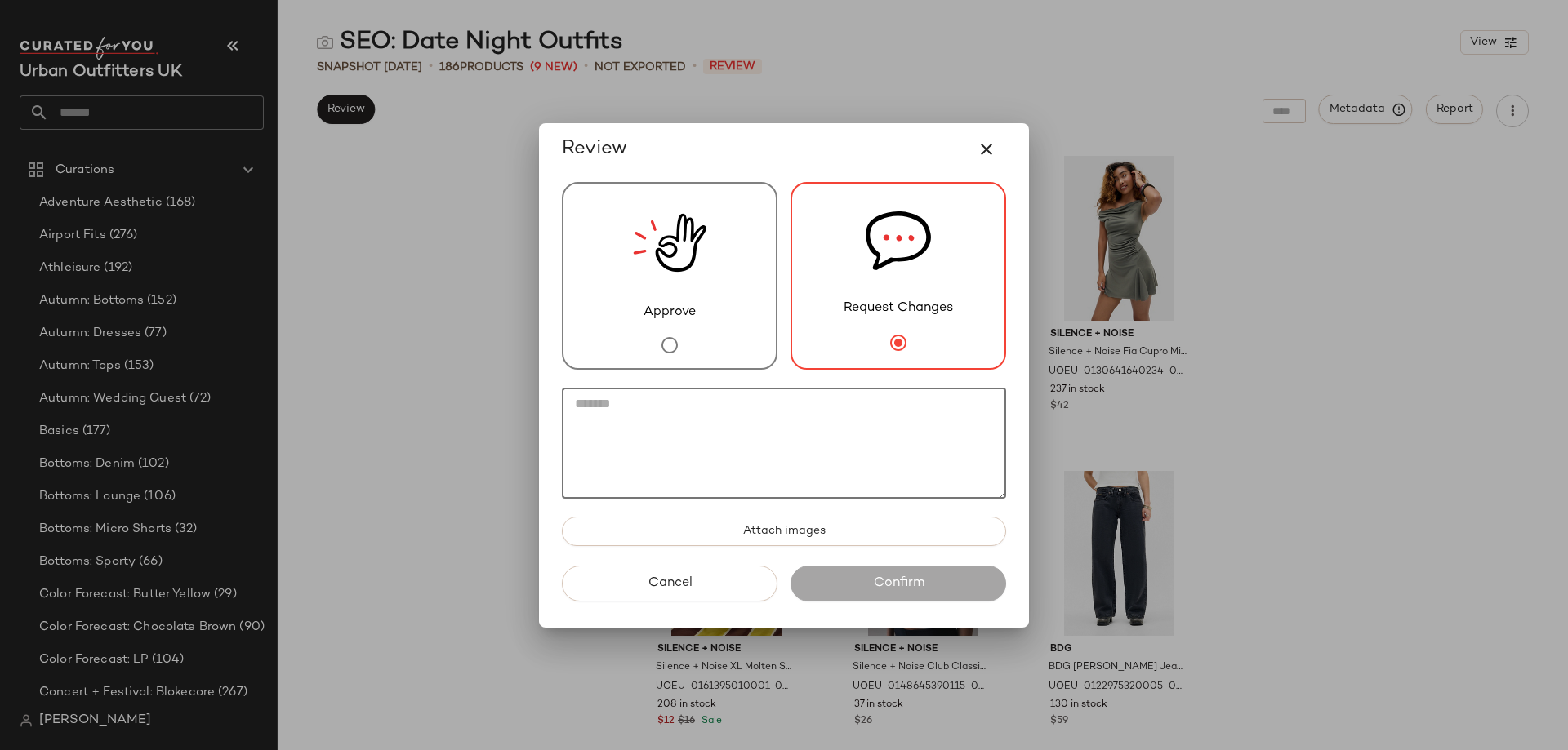
click at [843, 421] on textarea at bounding box center [784, 443] width 445 height 111
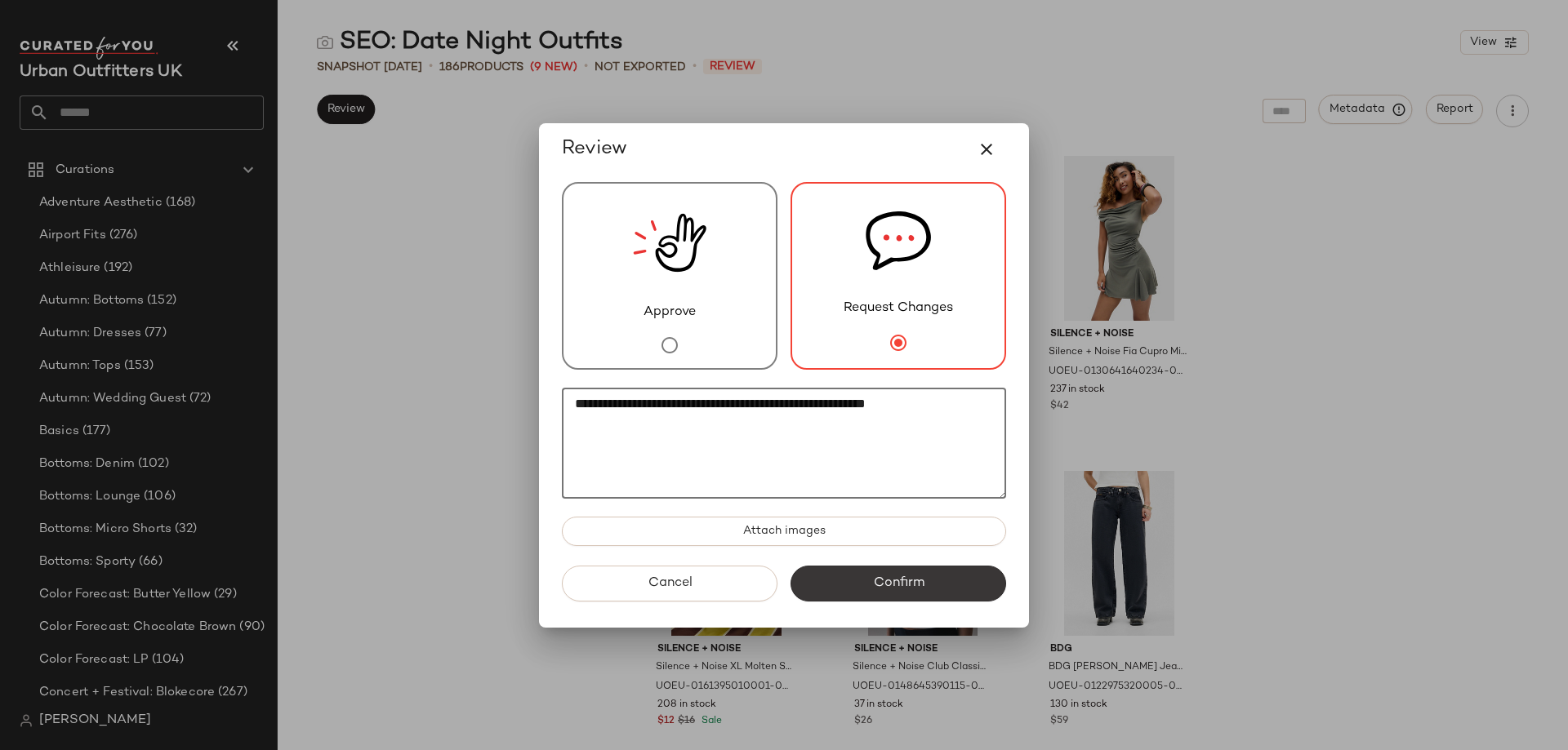
type textarea "**********"
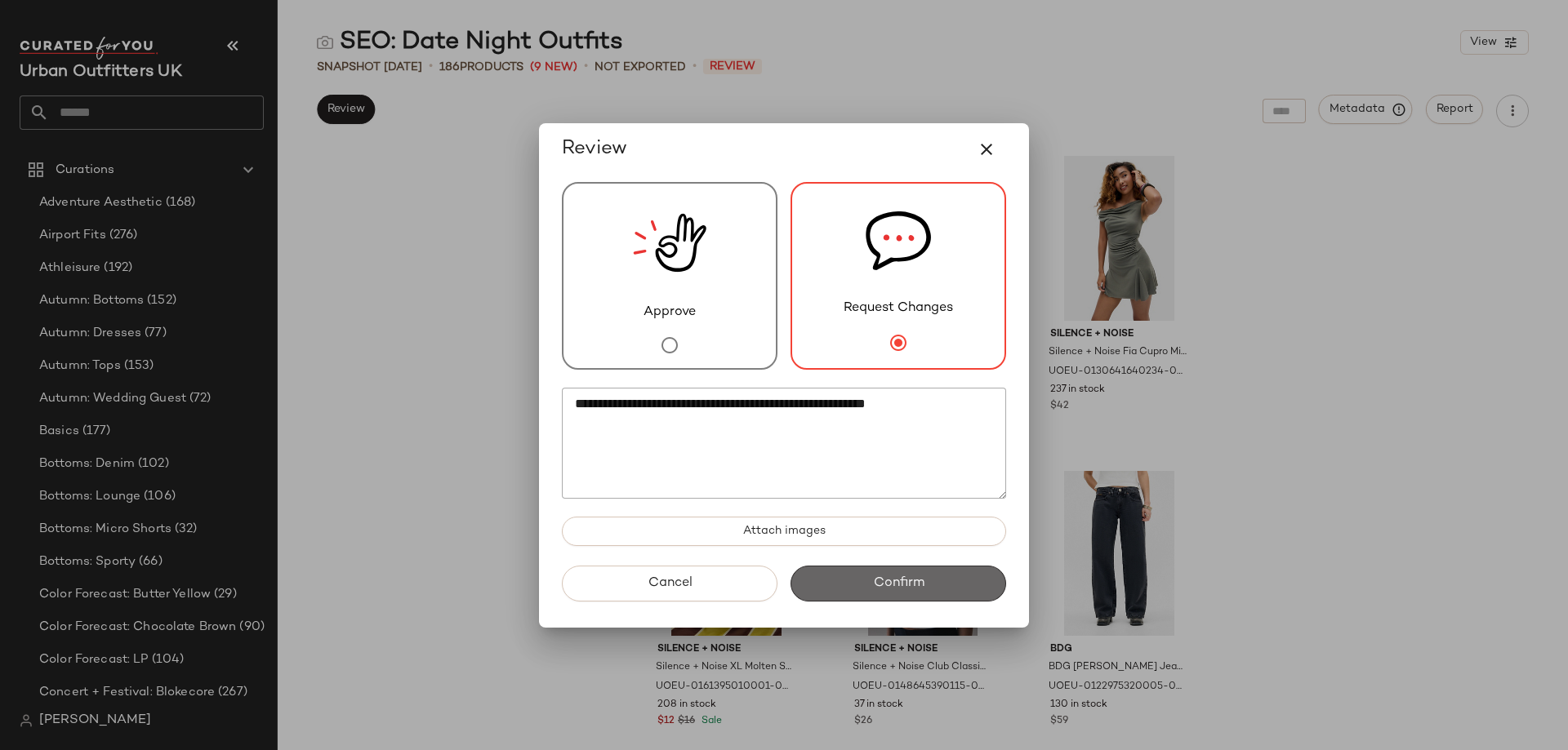
click at [878, 521] on button "Confirm" at bounding box center [899, 583] width 216 height 36
